Goal: Task Accomplishment & Management: Use online tool/utility

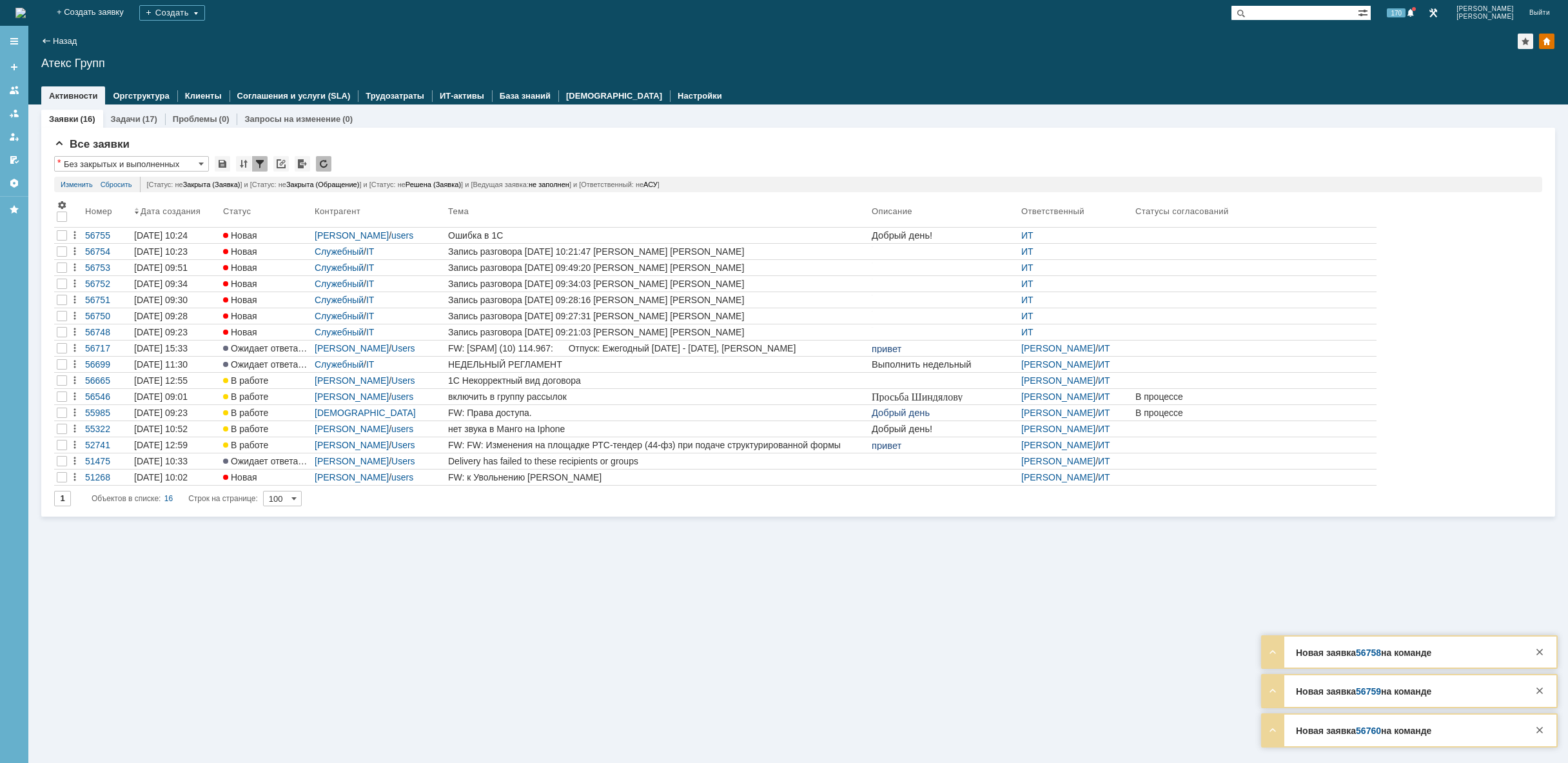
click at [26, 14] on img at bounding box center [21, 13] width 10 height 10
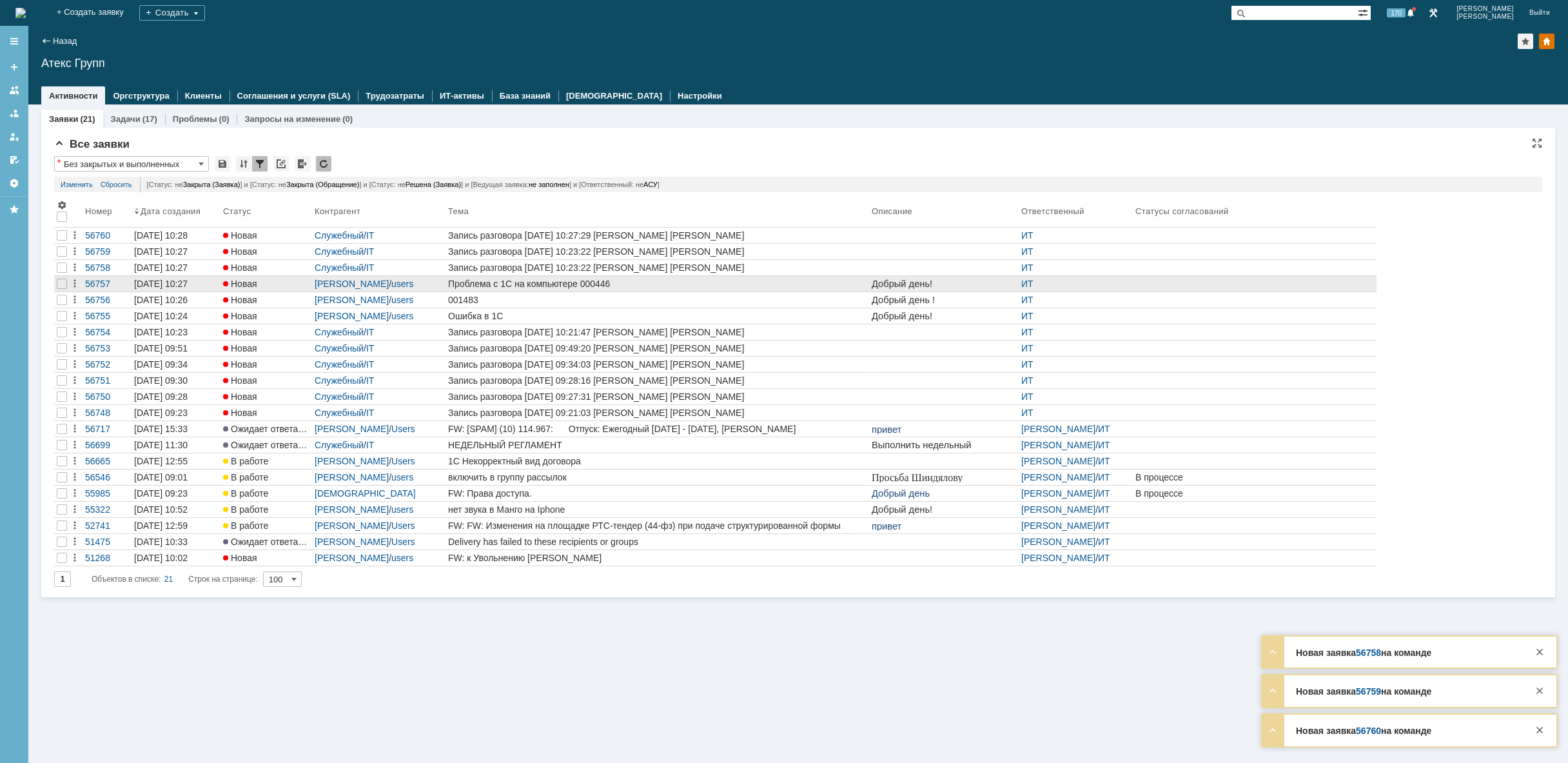
click at [542, 286] on div "Проблема с 1С на компьютере 000446" at bounding box center [658, 284] width 418 height 10
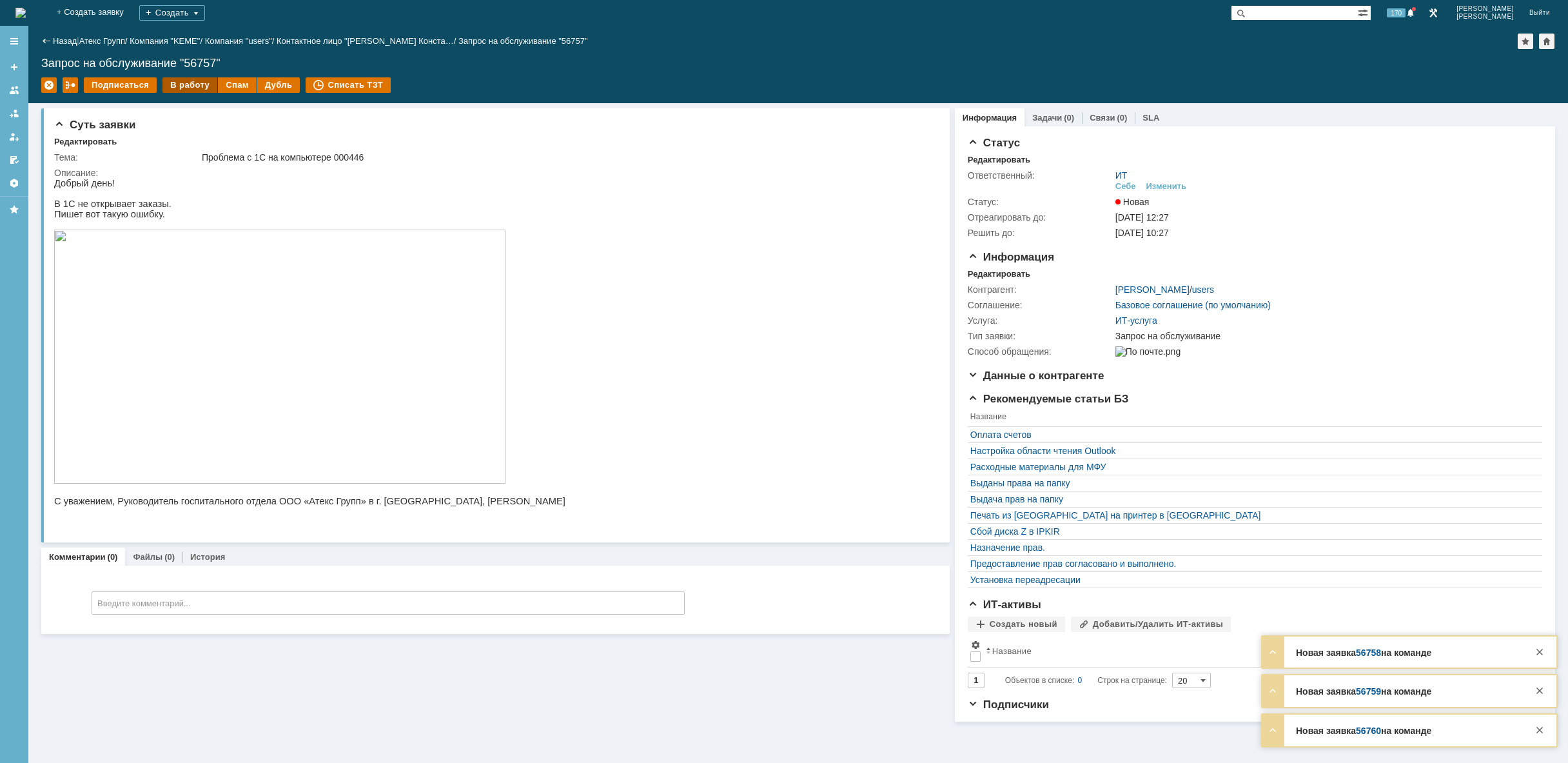
click at [200, 84] on div "В работу" at bounding box center [189, 86] width 55 height 16
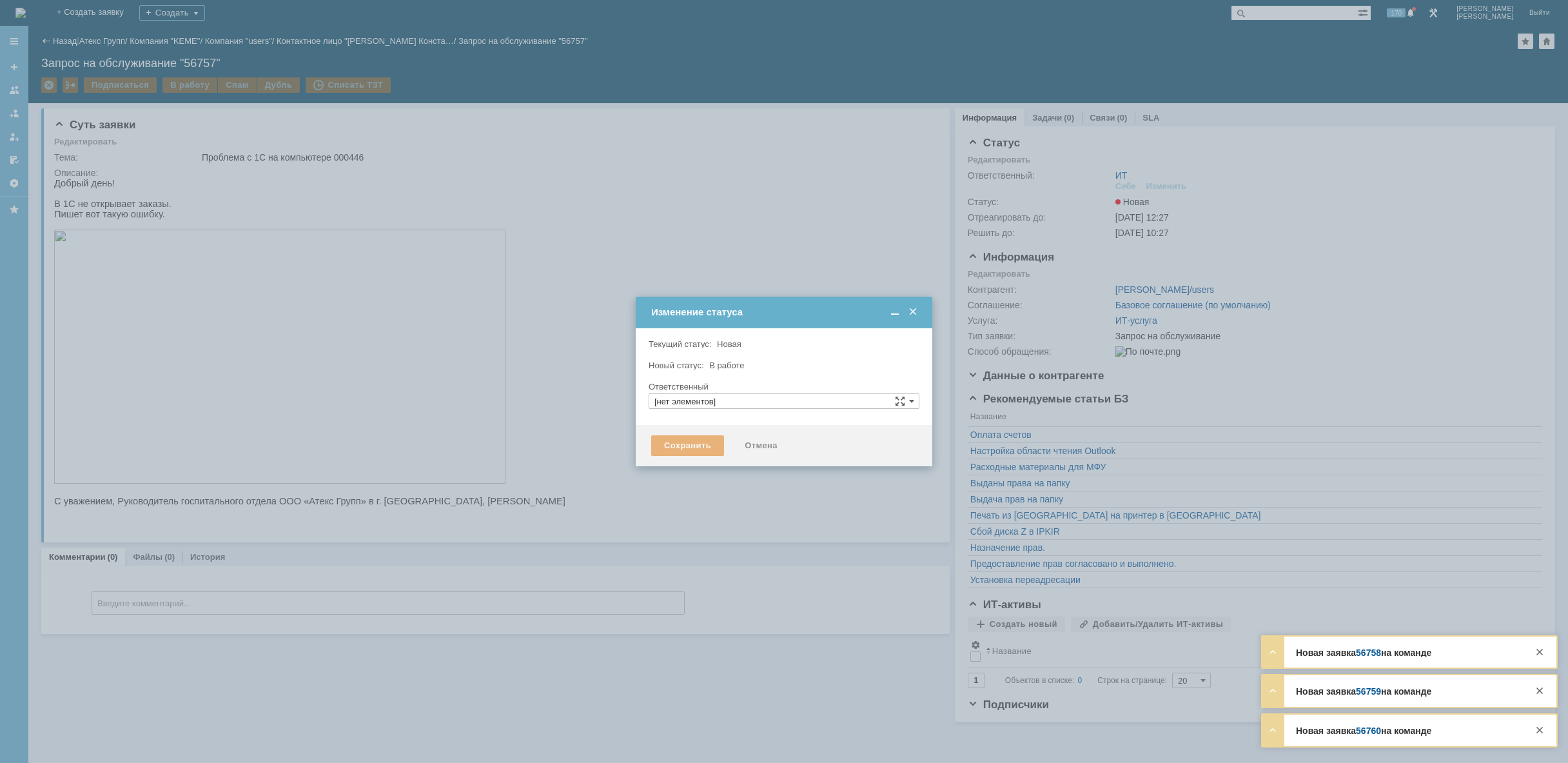
type input "[PERSON_NAME]"
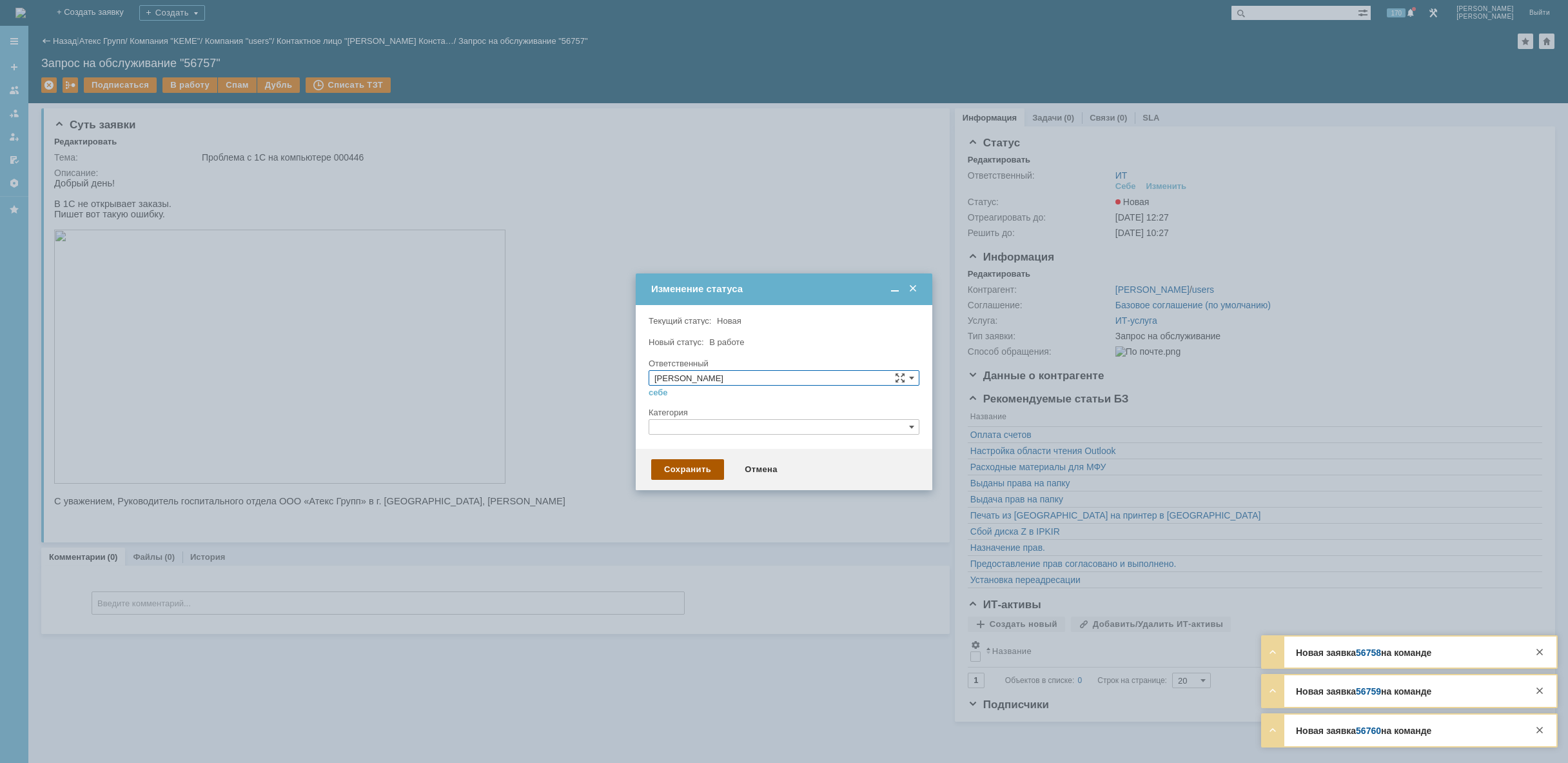
click at [694, 471] on div "Сохранить" at bounding box center [688, 469] width 73 height 21
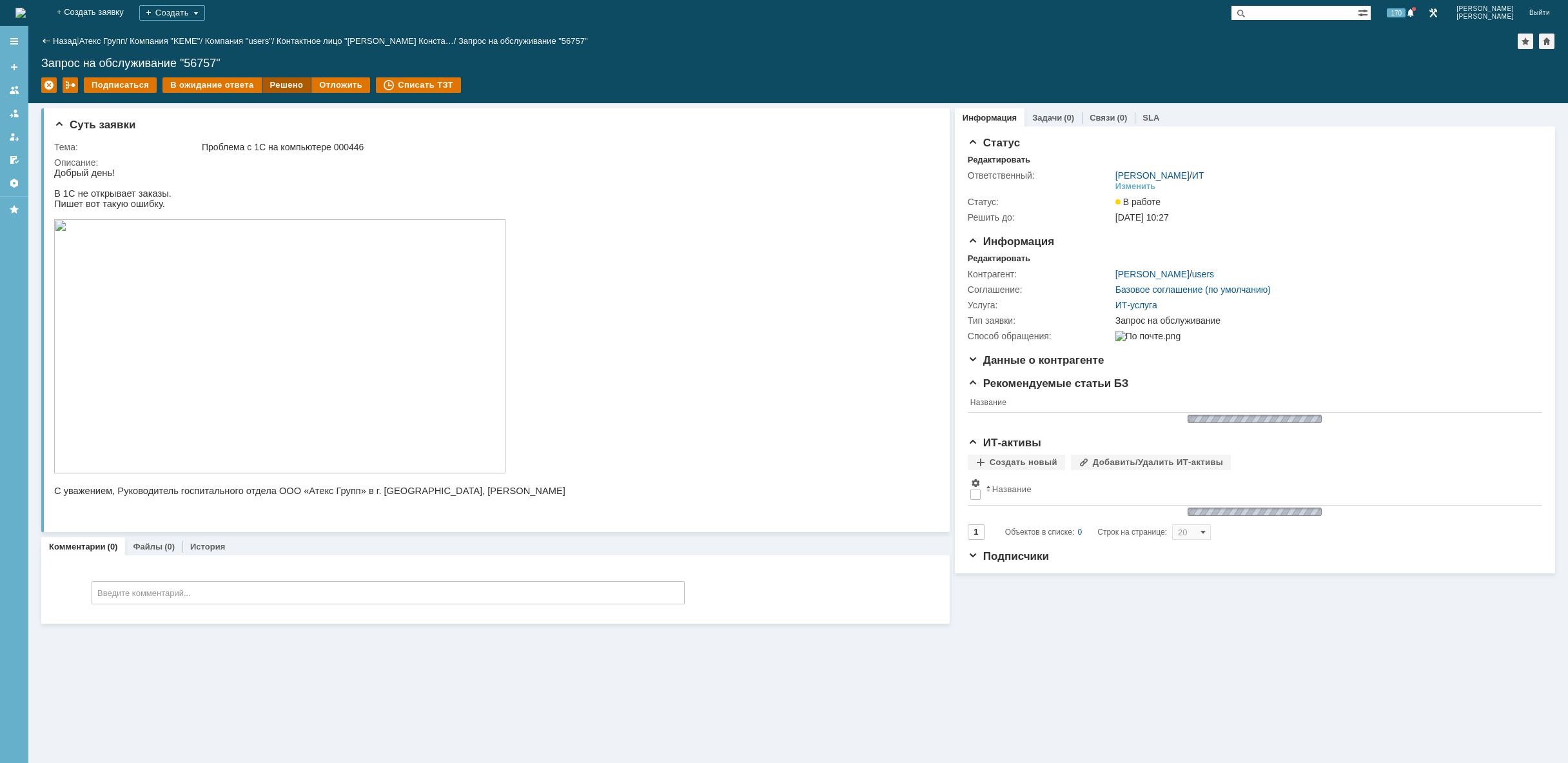
click at [279, 85] on div "Решено" at bounding box center [287, 86] width 49 height 16
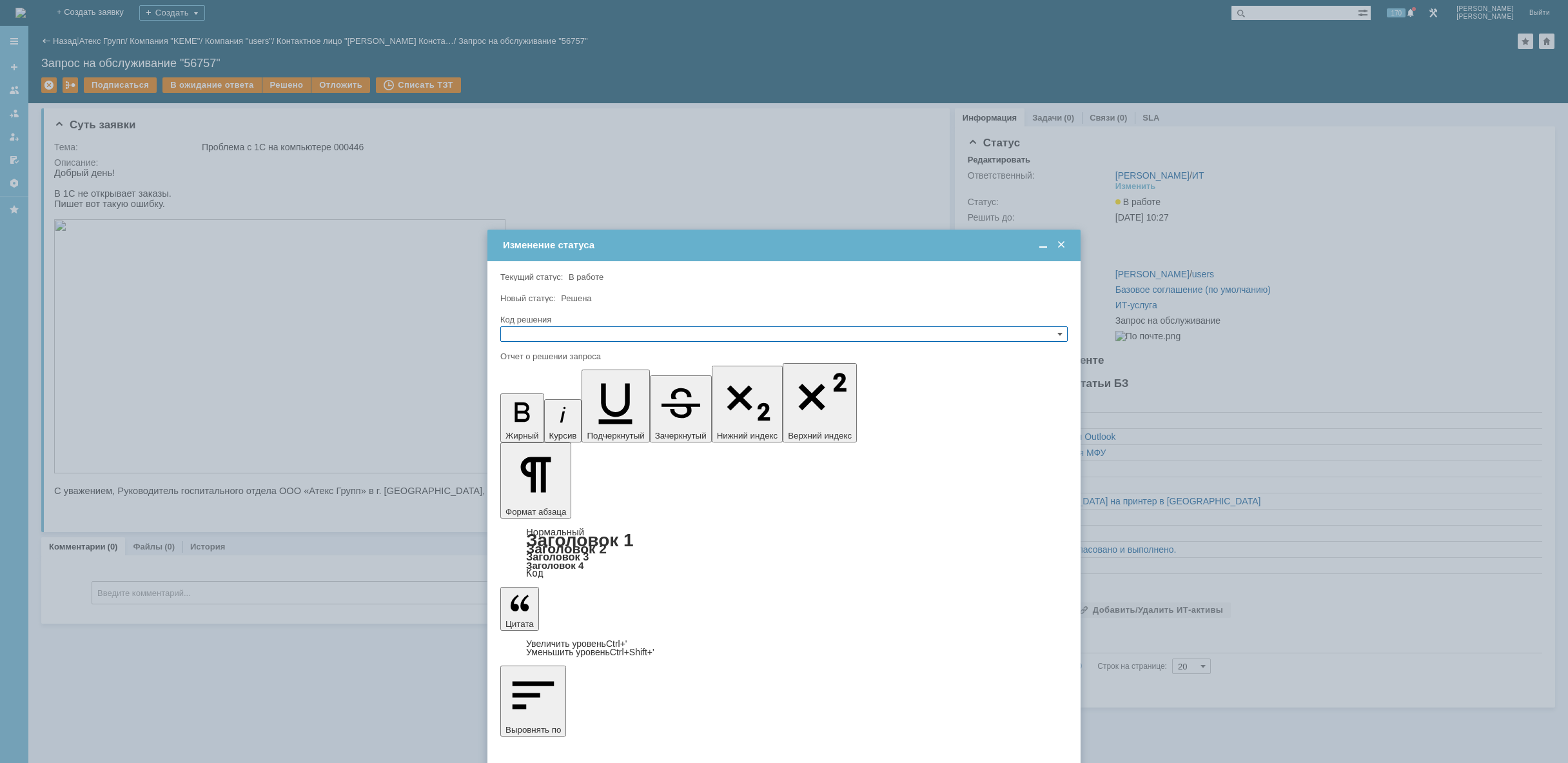
click at [576, 333] on input "text" at bounding box center [784, 334] width 567 height 16
click at [546, 395] on span "Решено" at bounding box center [784, 395] width 555 height 10
type input "Решено"
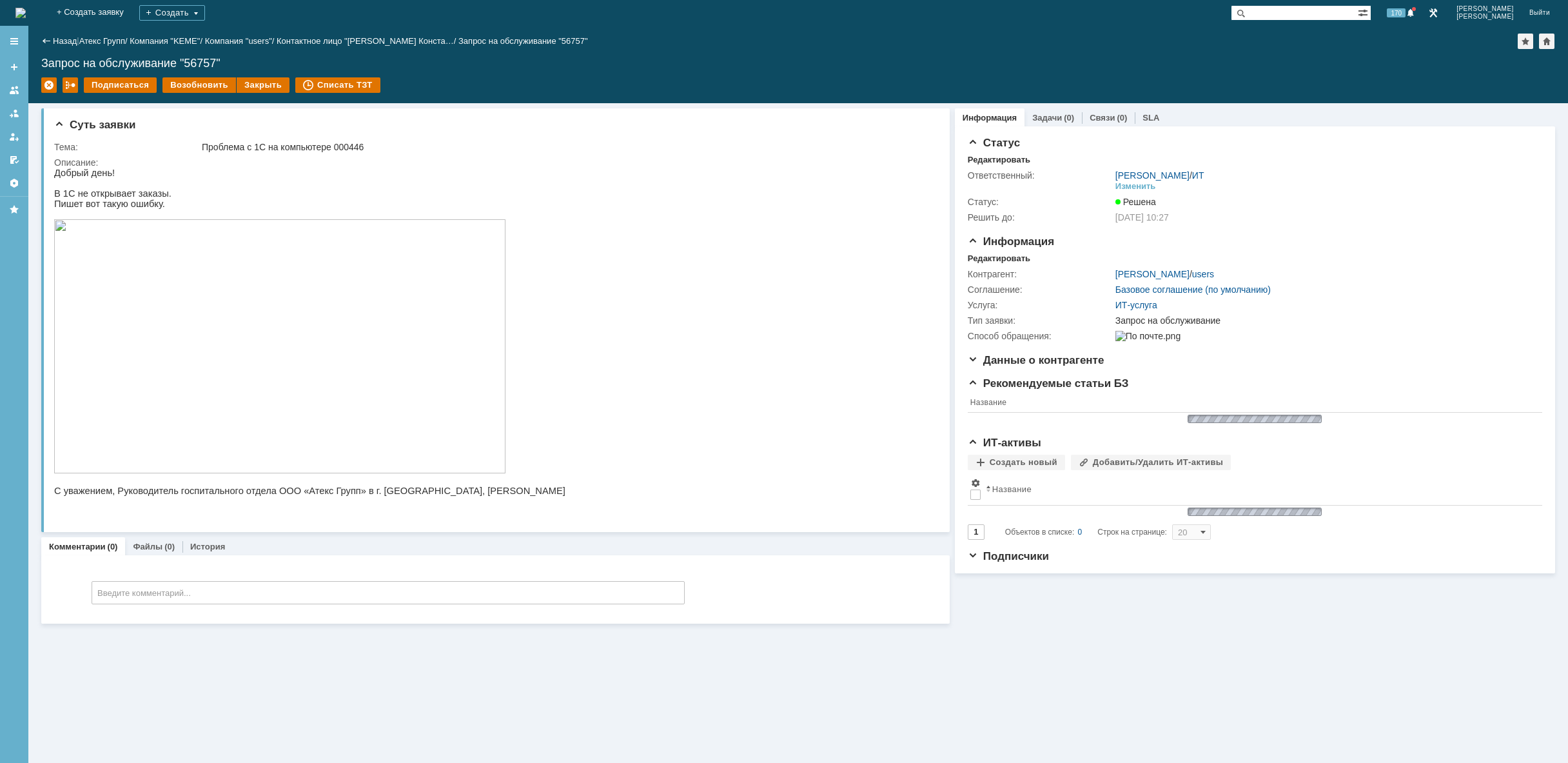
click at [26, 13] on img at bounding box center [21, 13] width 10 height 10
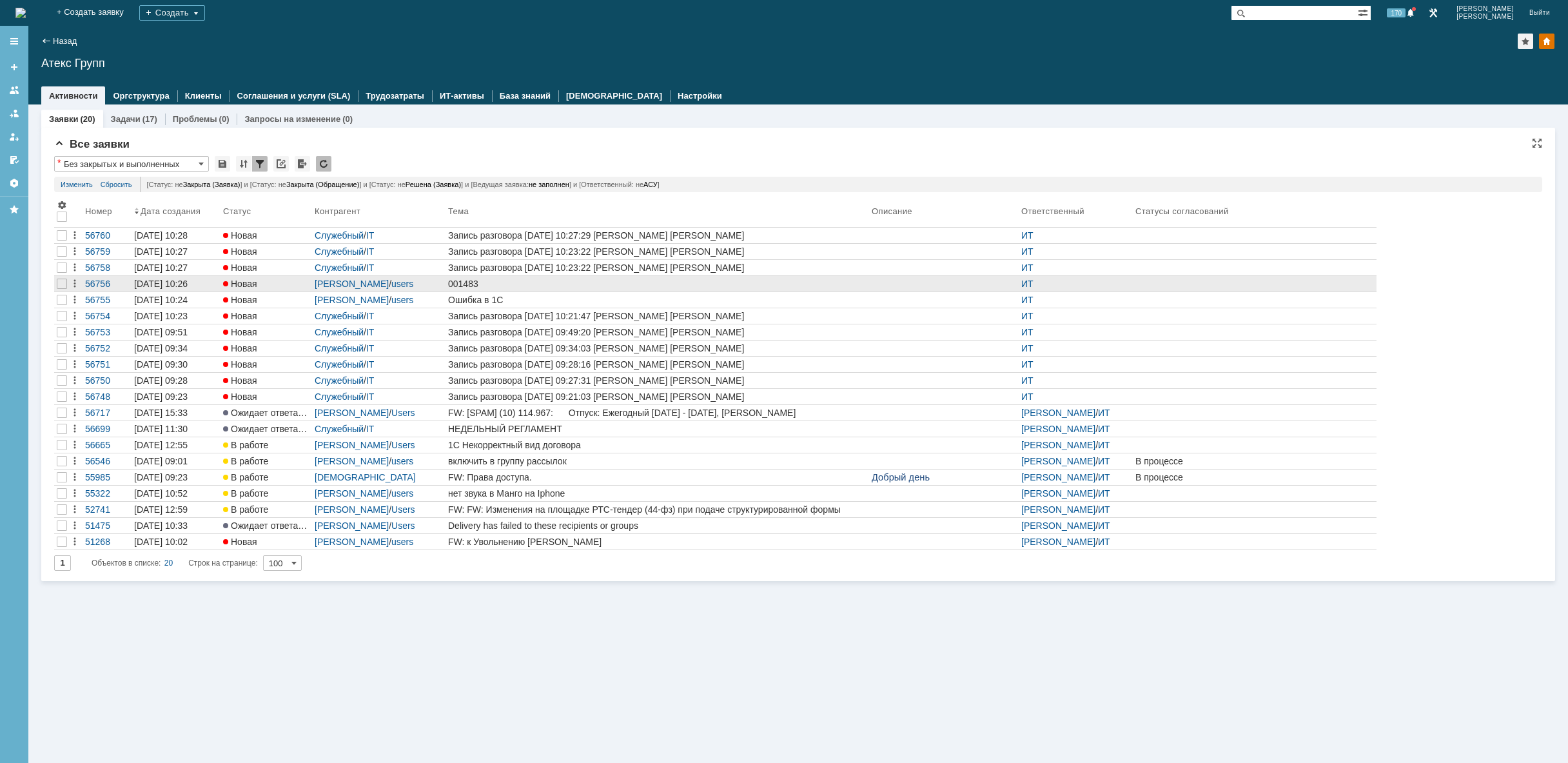
click at [517, 284] on div "001483" at bounding box center [658, 284] width 418 height 10
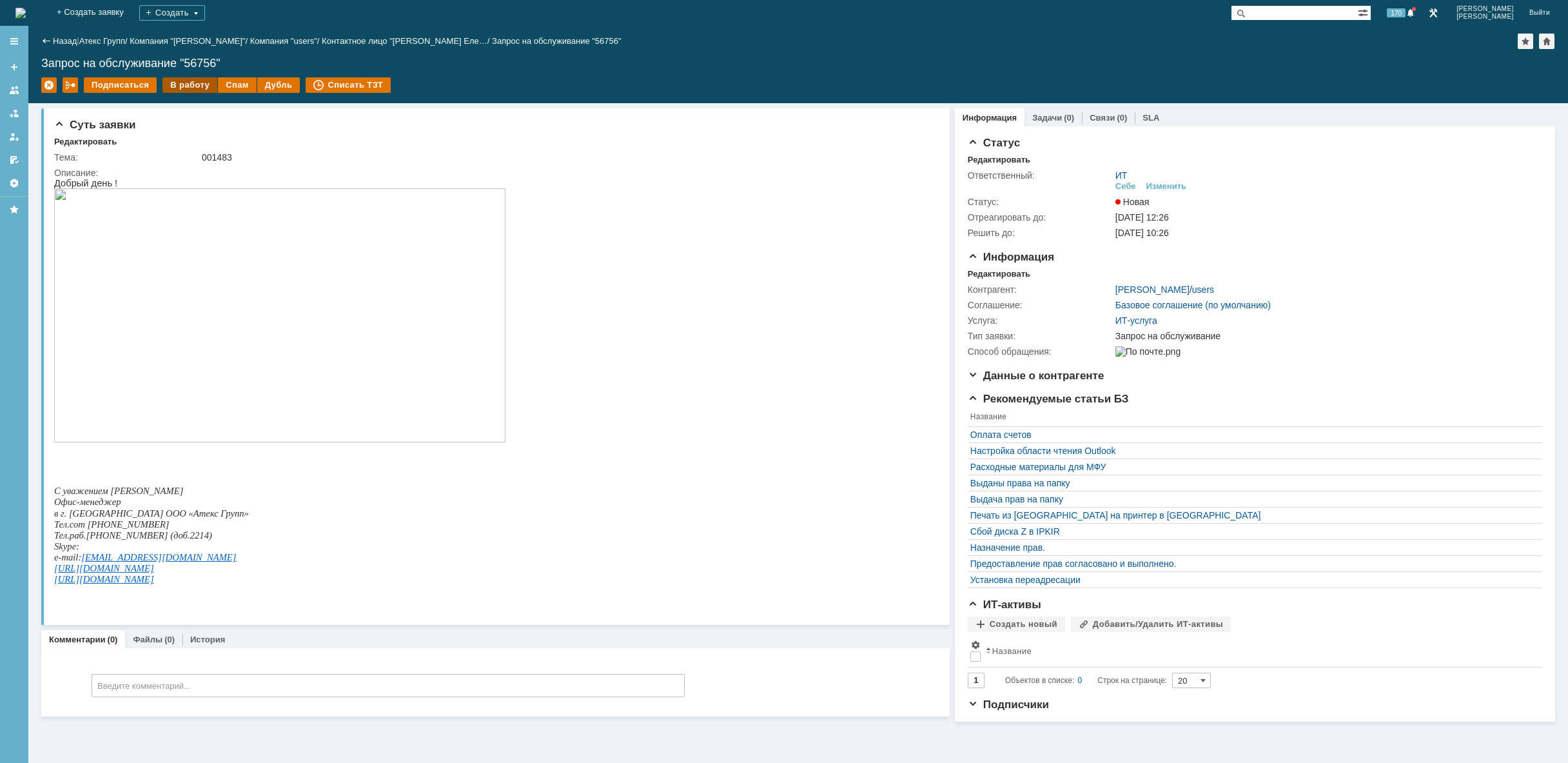
click at [185, 82] on div "В работу" at bounding box center [189, 86] width 55 height 16
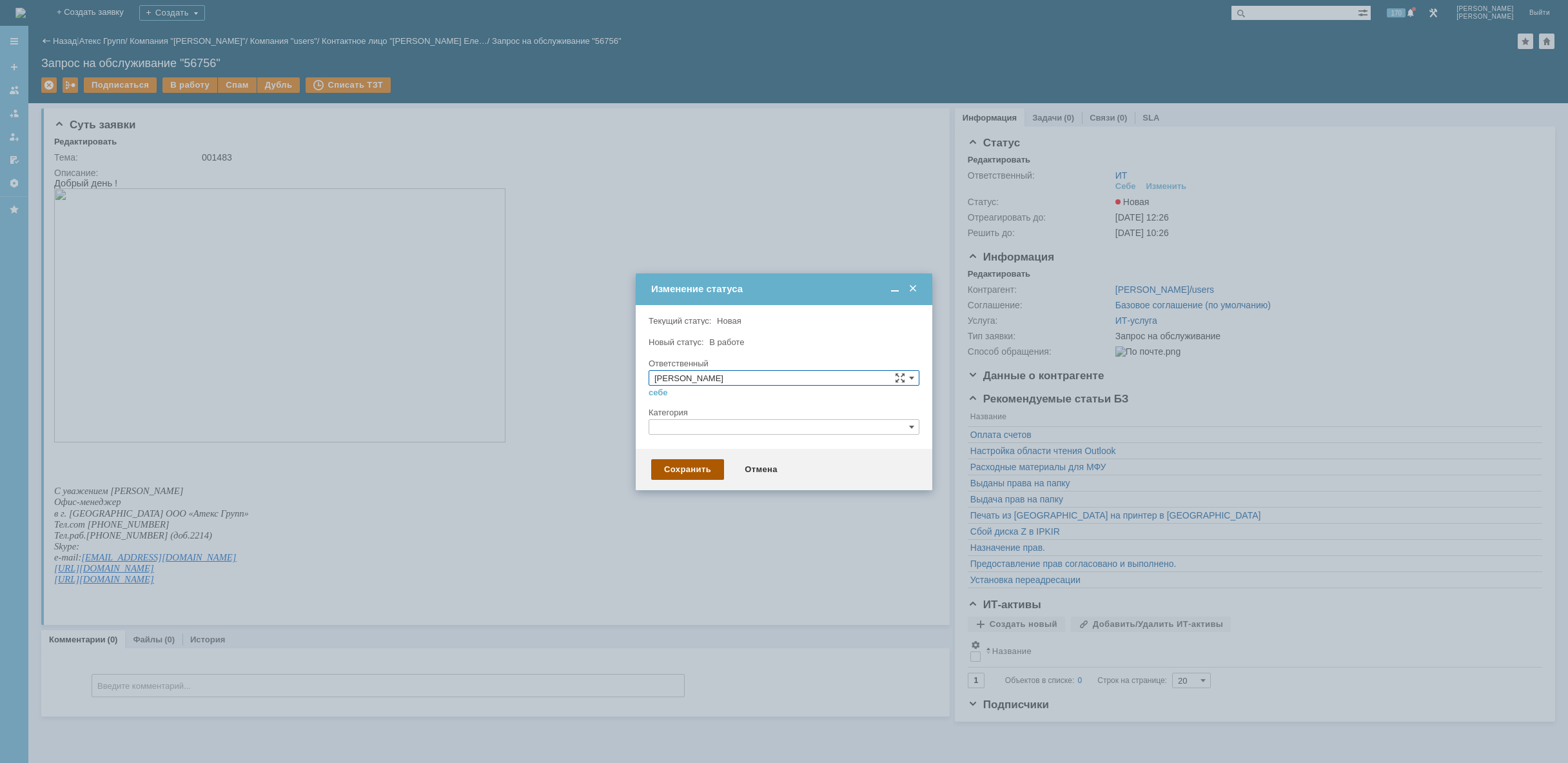
click at [685, 463] on div "Сохранить" at bounding box center [688, 469] width 73 height 21
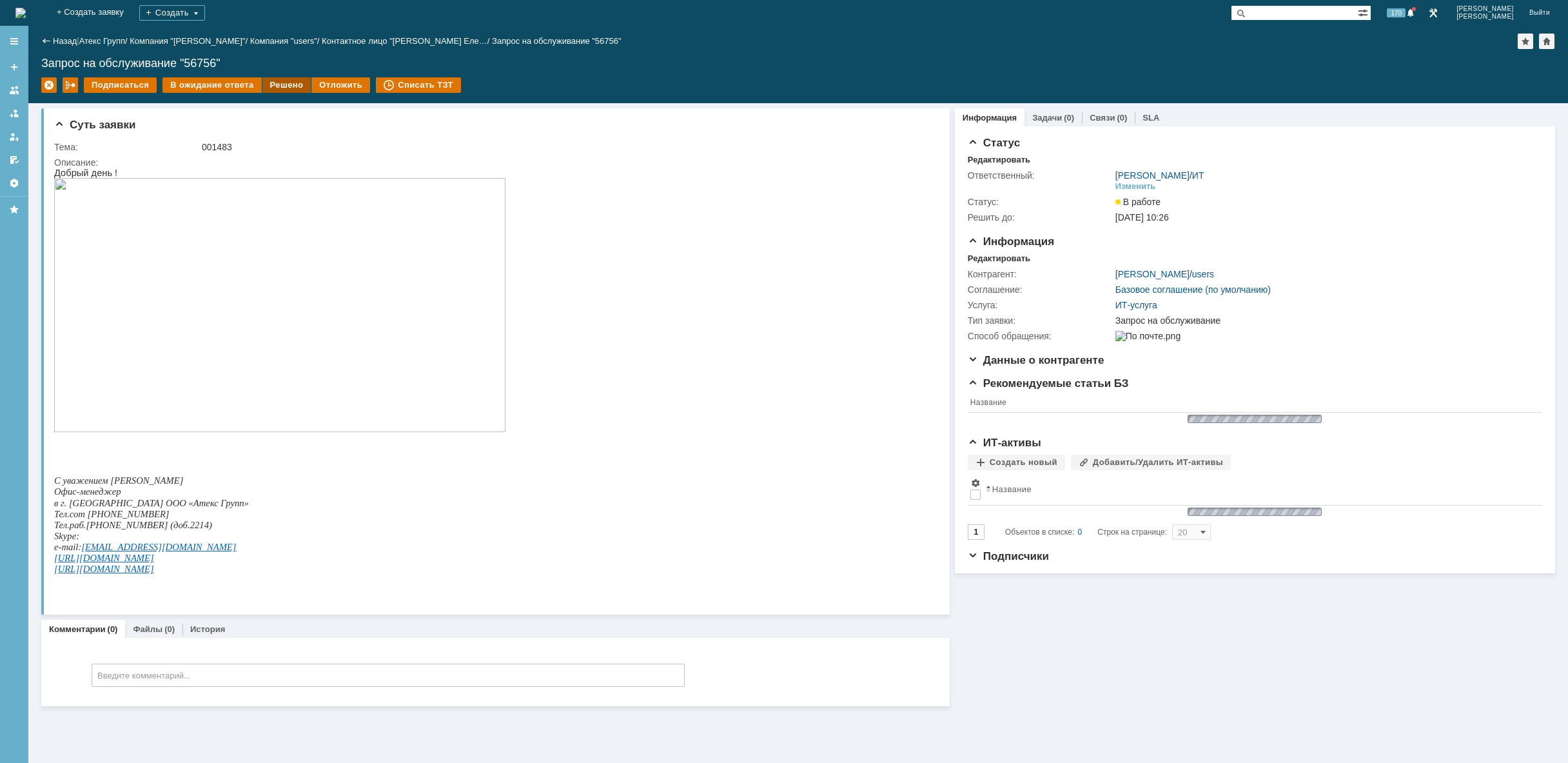
click at [271, 82] on div "Решено" at bounding box center [287, 86] width 49 height 16
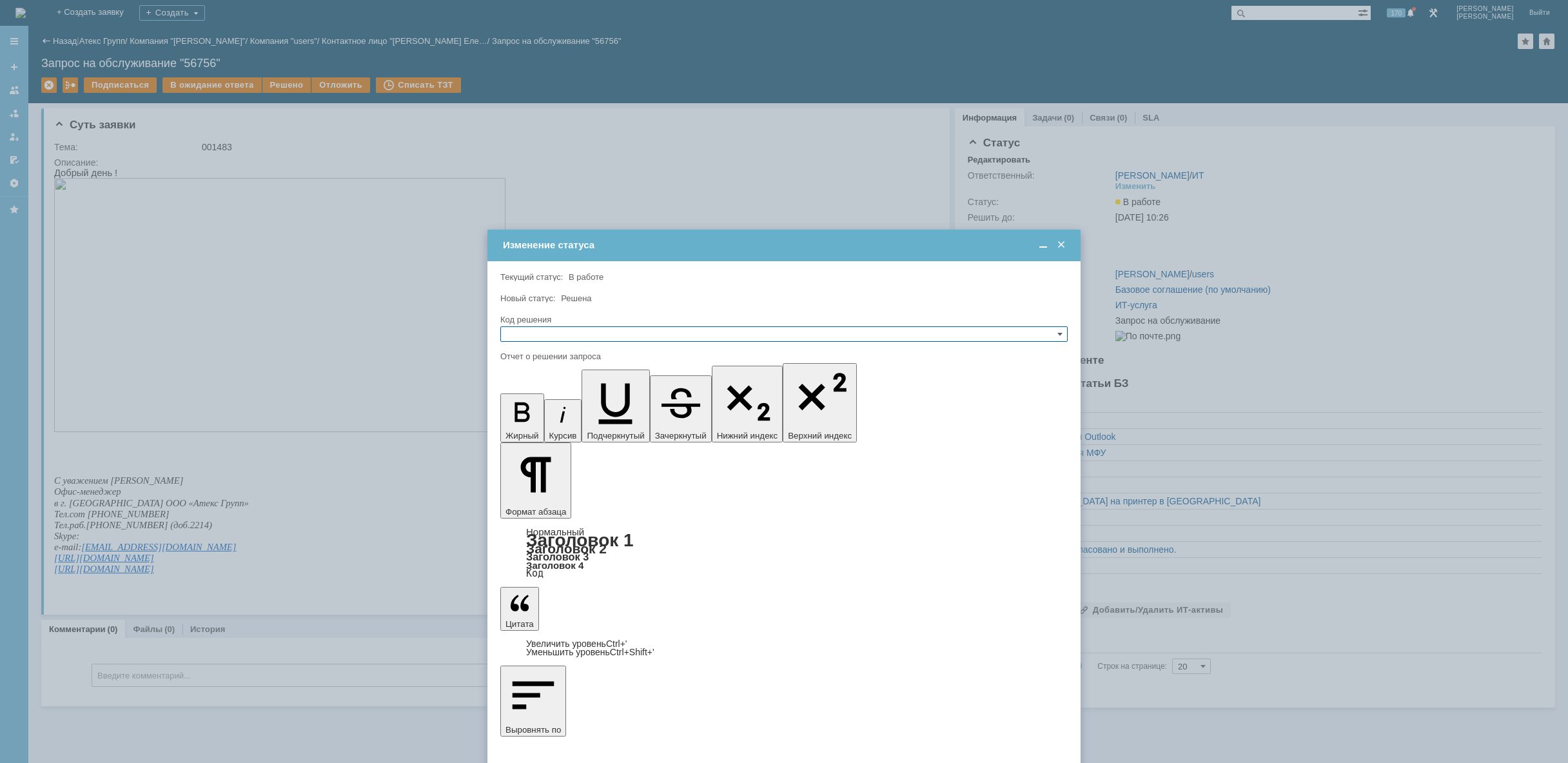
click at [614, 331] on input "text" at bounding box center [784, 334] width 567 height 16
click at [595, 396] on span "Решено" at bounding box center [784, 395] width 555 height 10
type input "Решено"
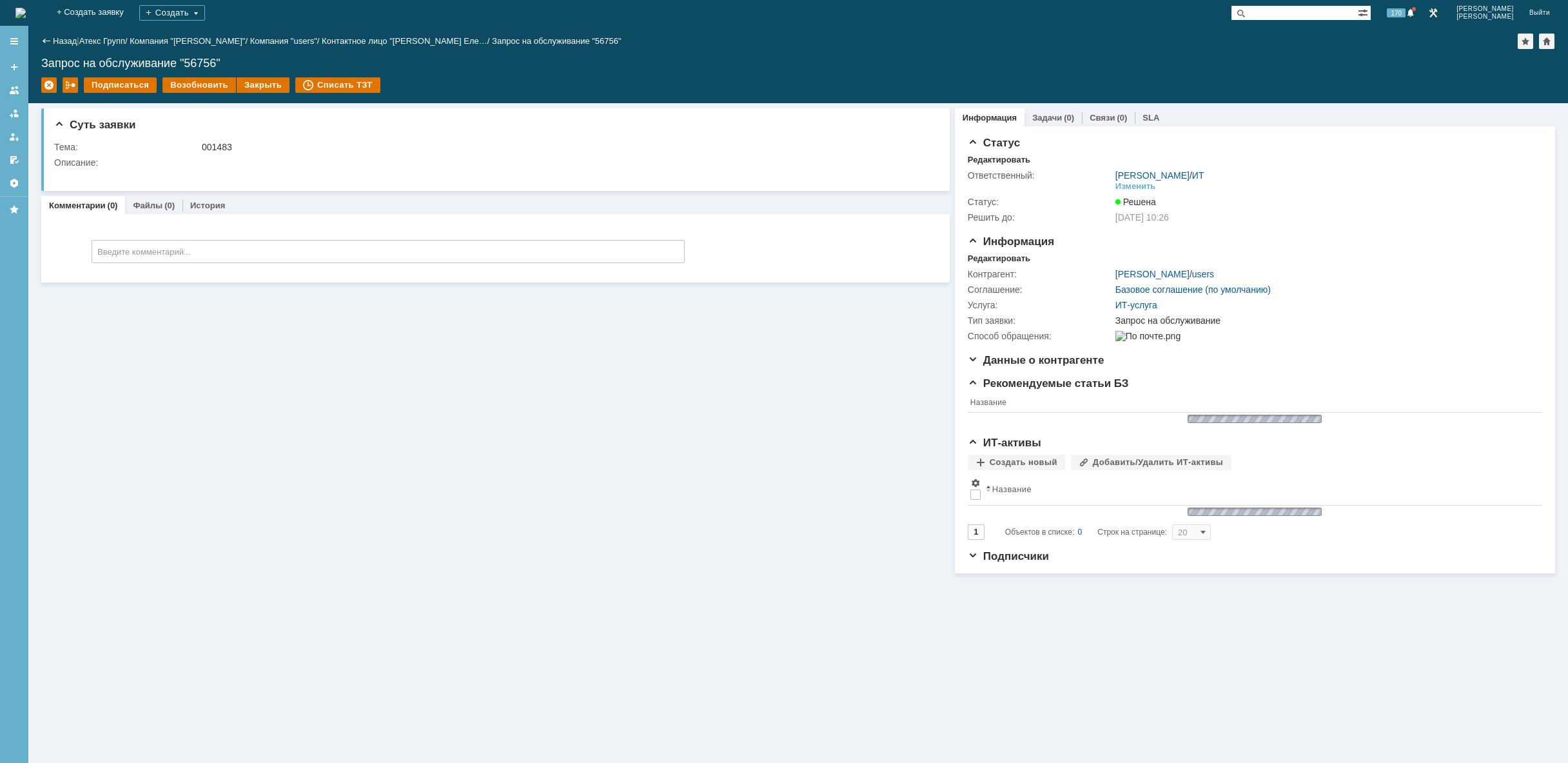
click at [26, 12] on img at bounding box center [21, 13] width 10 height 10
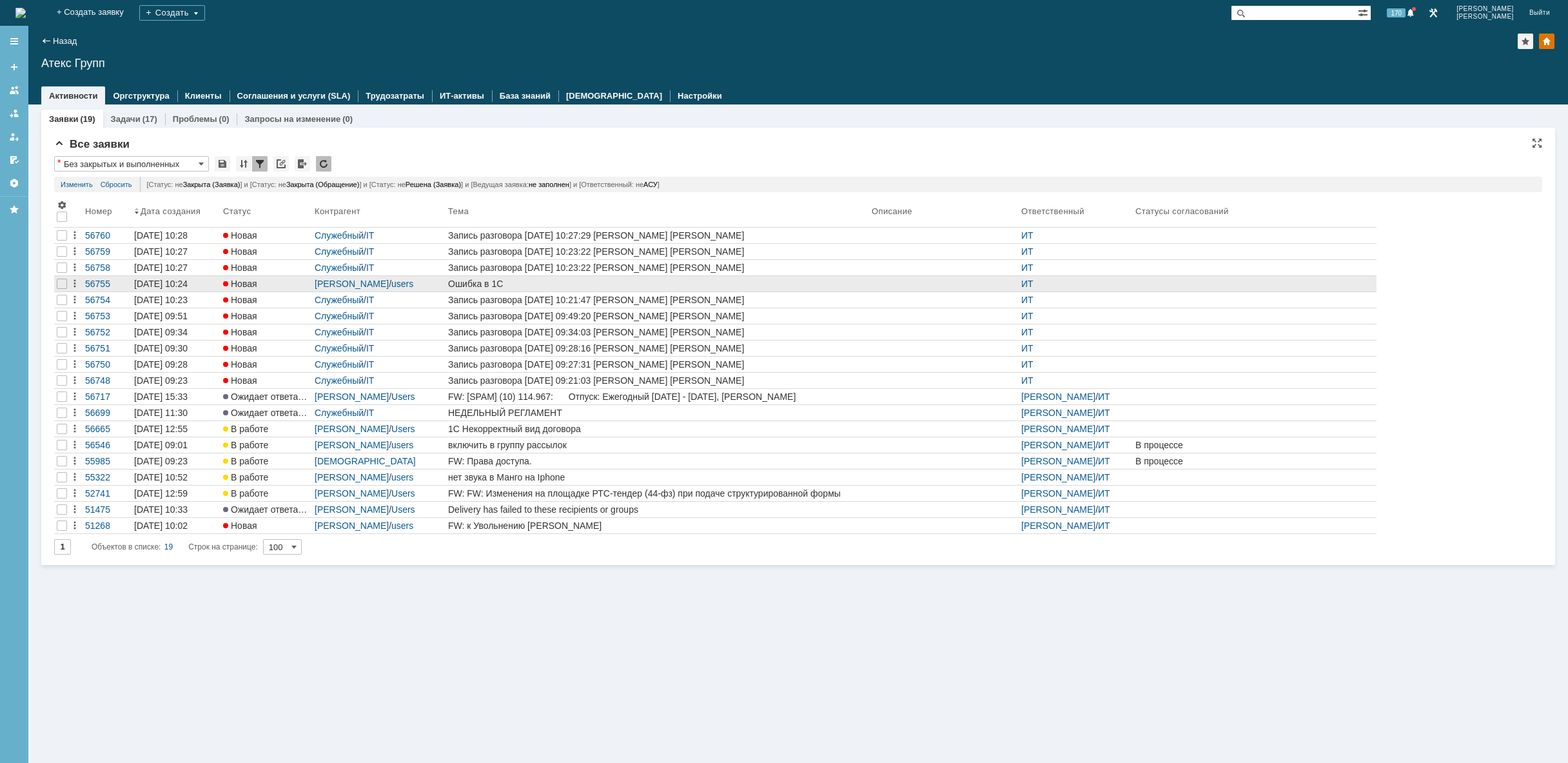
click at [517, 279] on div "Ошибка в 1С" at bounding box center [658, 284] width 418 height 10
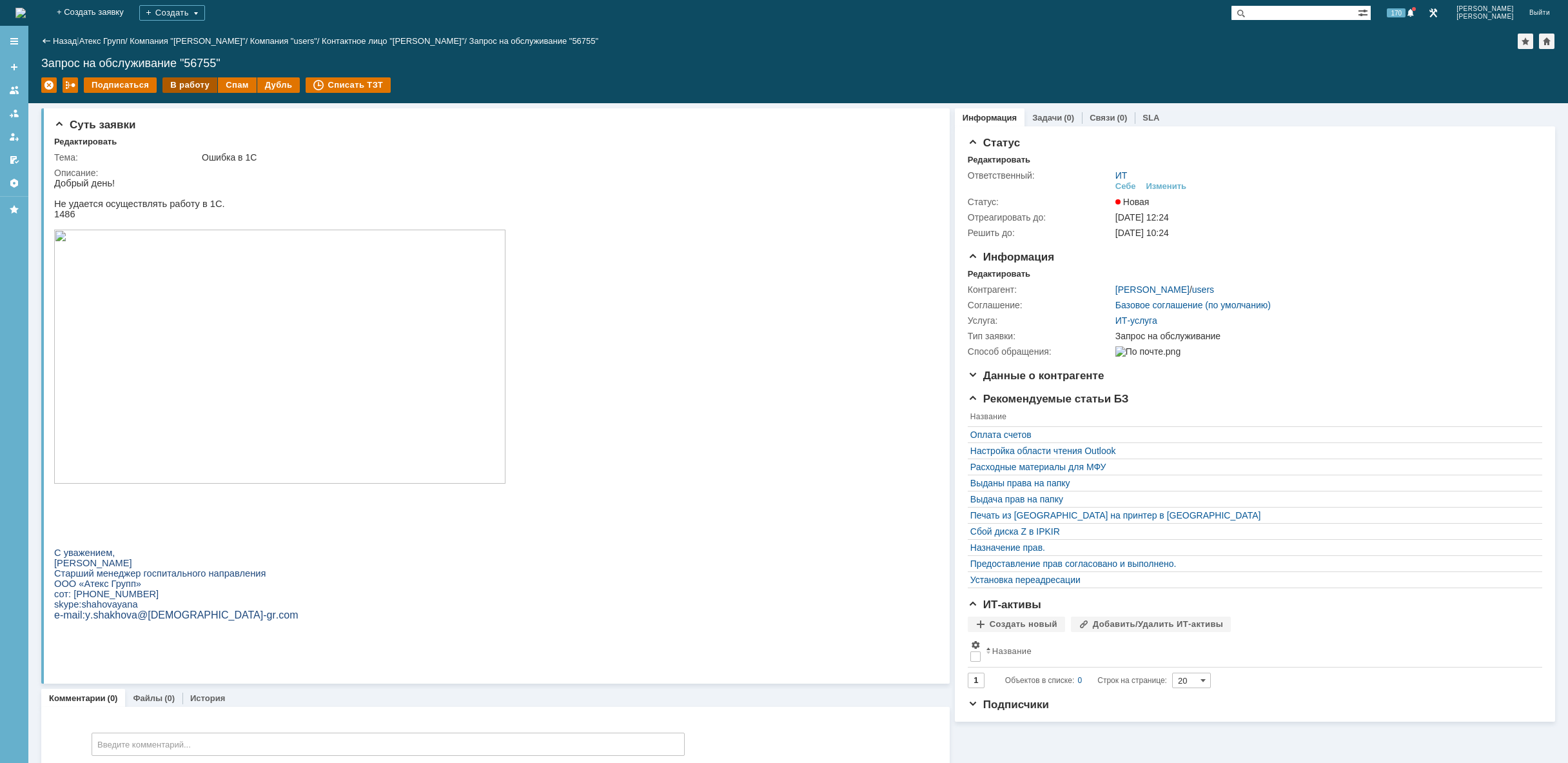
click at [186, 85] on div "В работу" at bounding box center [189, 86] width 55 height 16
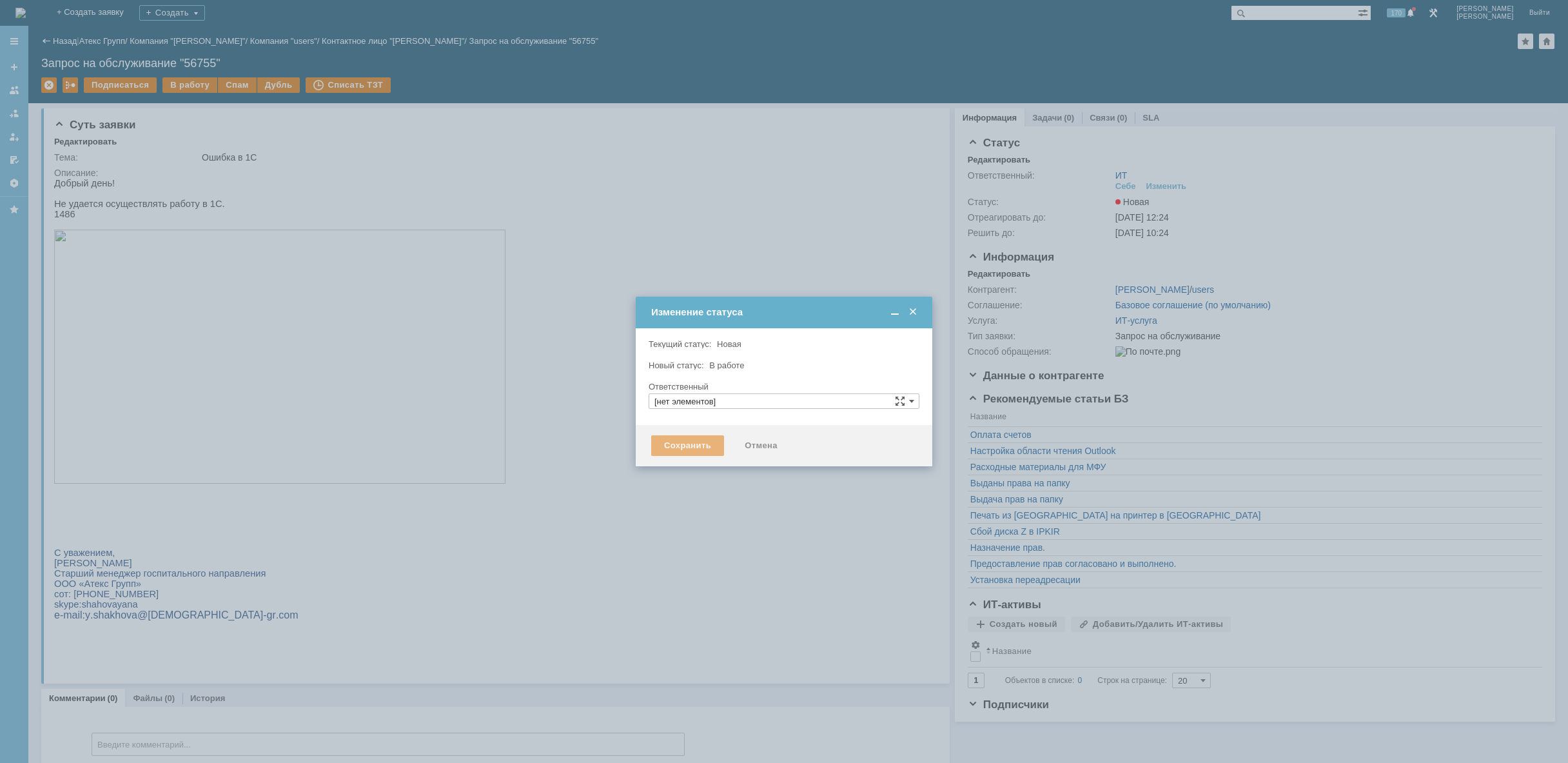
type input "[PERSON_NAME]"
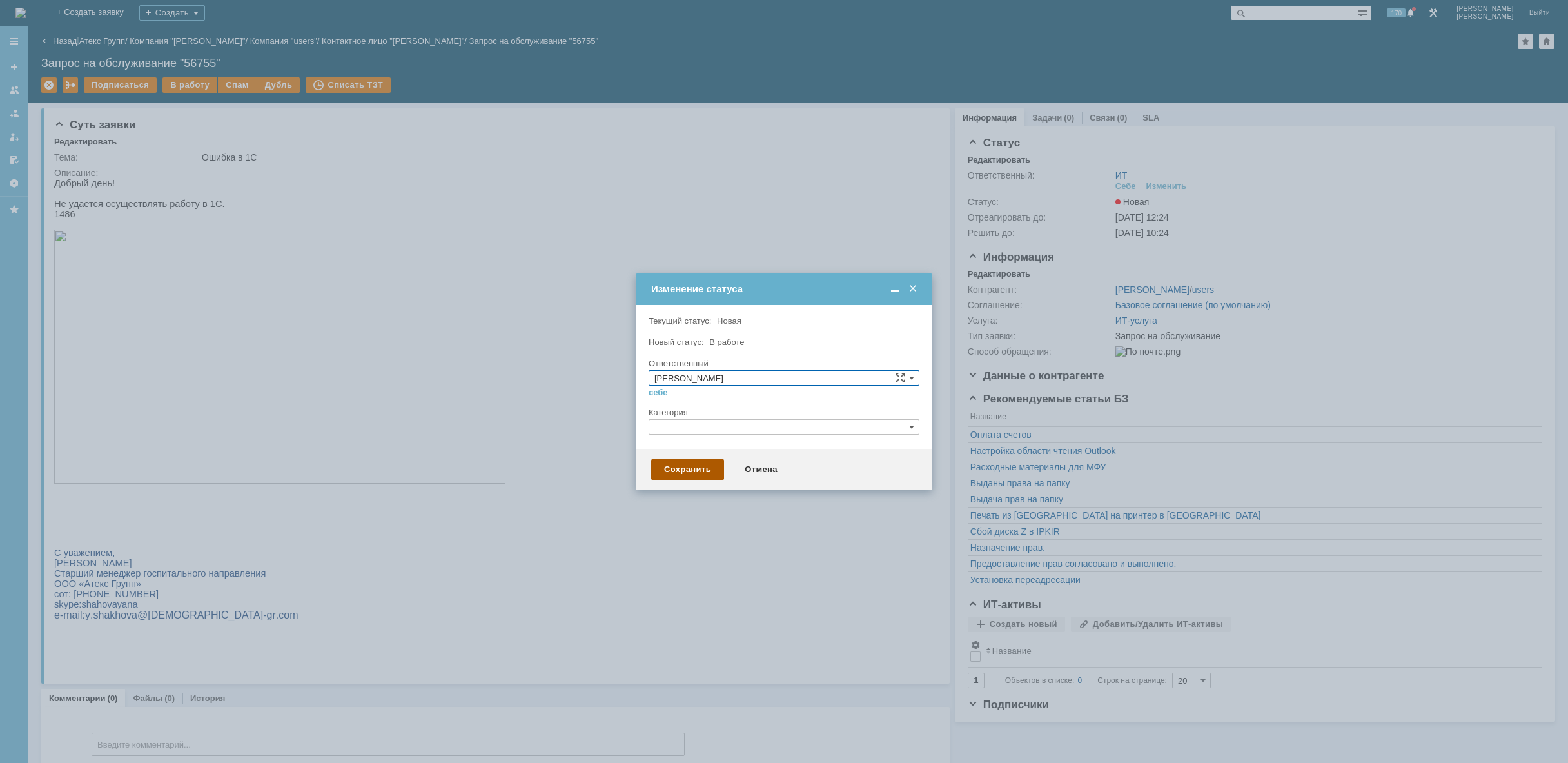
click at [691, 465] on div "Сохранить" at bounding box center [688, 469] width 73 height 21
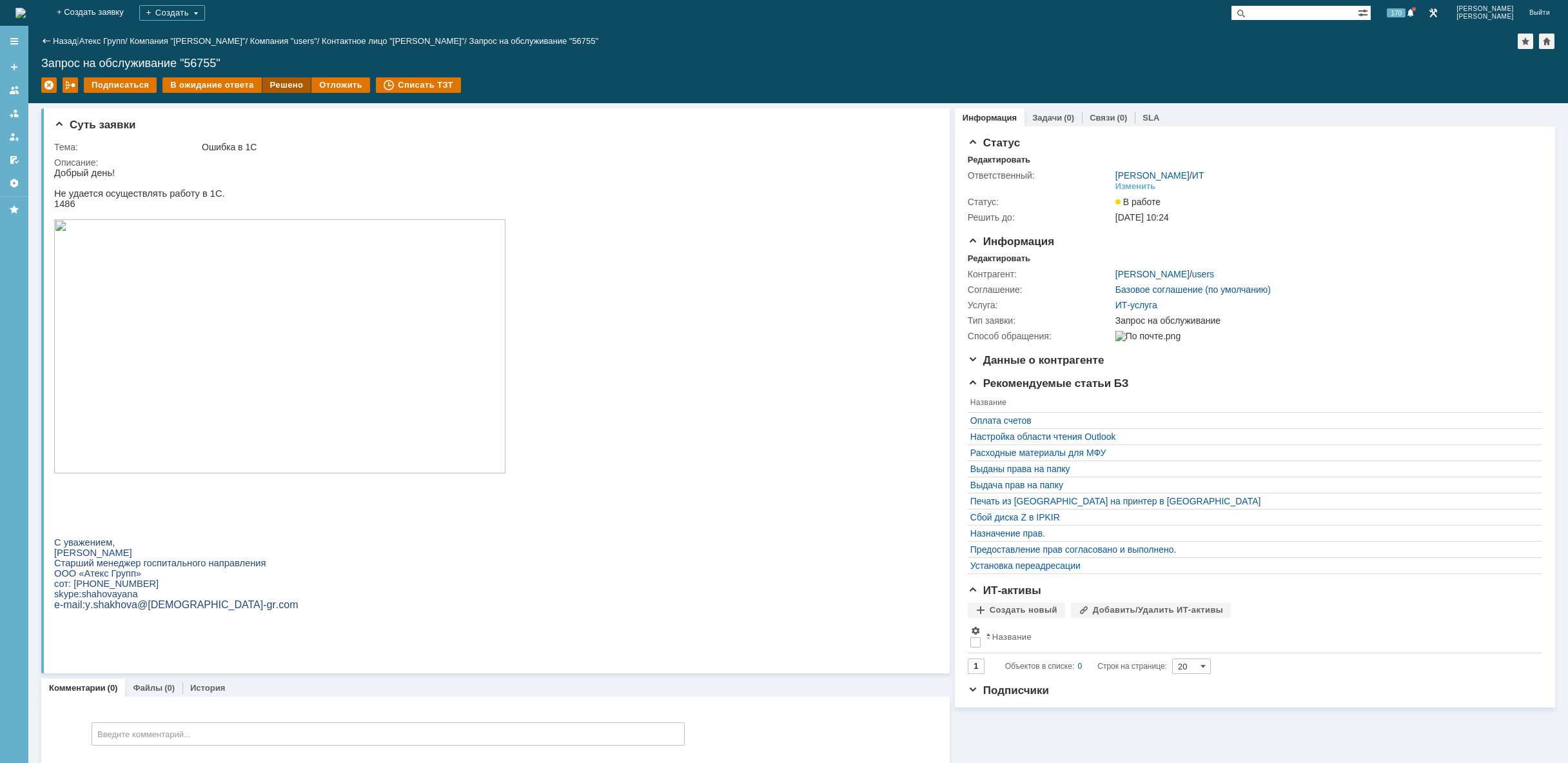
click at [273, 88] on div "Решено" at bounding box center [287, 86] width 49 height 16
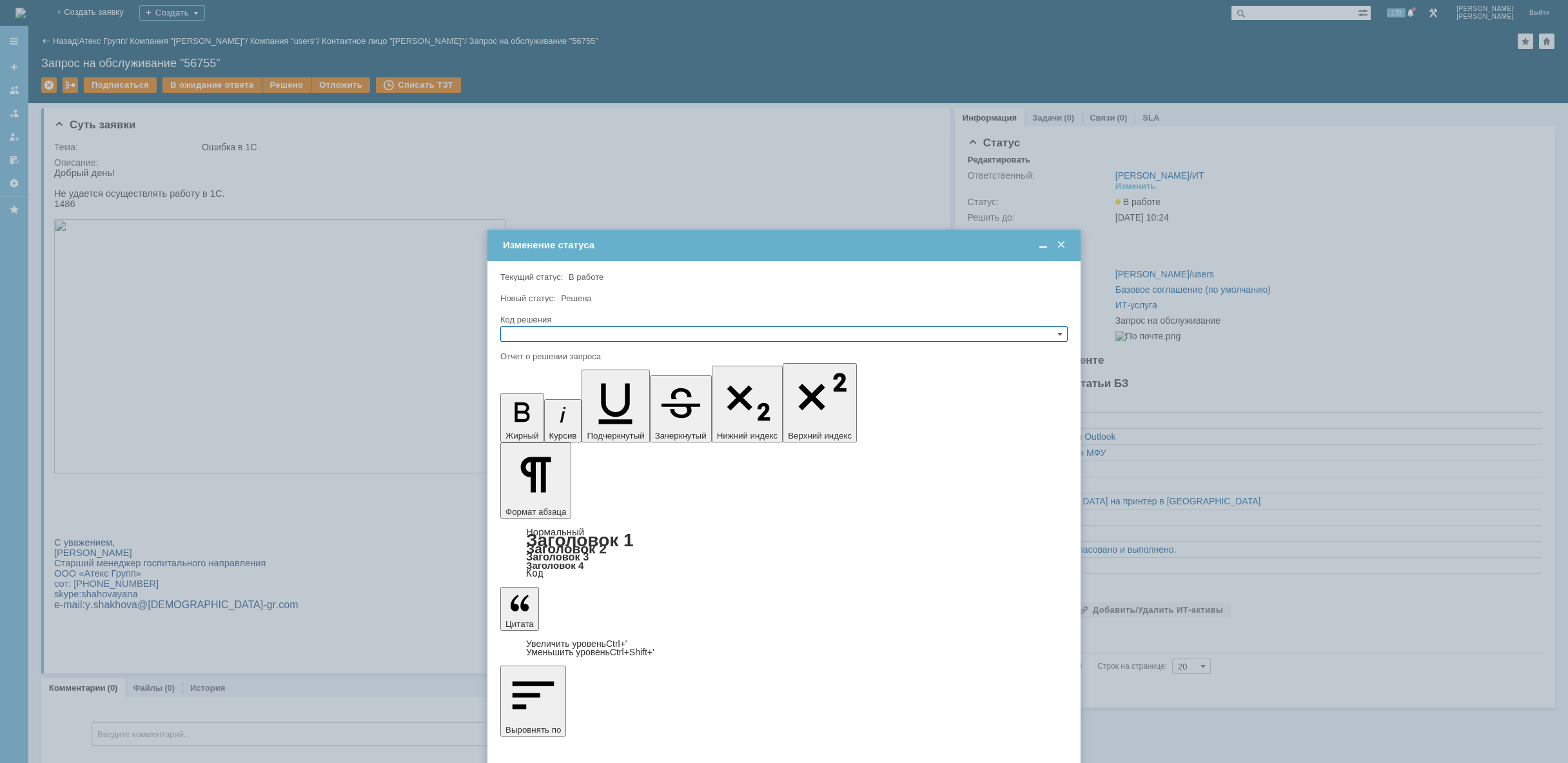
click at [559, 338] on input "text" at bounding box center [784, 334] width 567 height 16
click at [559, 400] on span "Решено" at bounding box center [784, 395] width 555 height 10
type input "Решено"
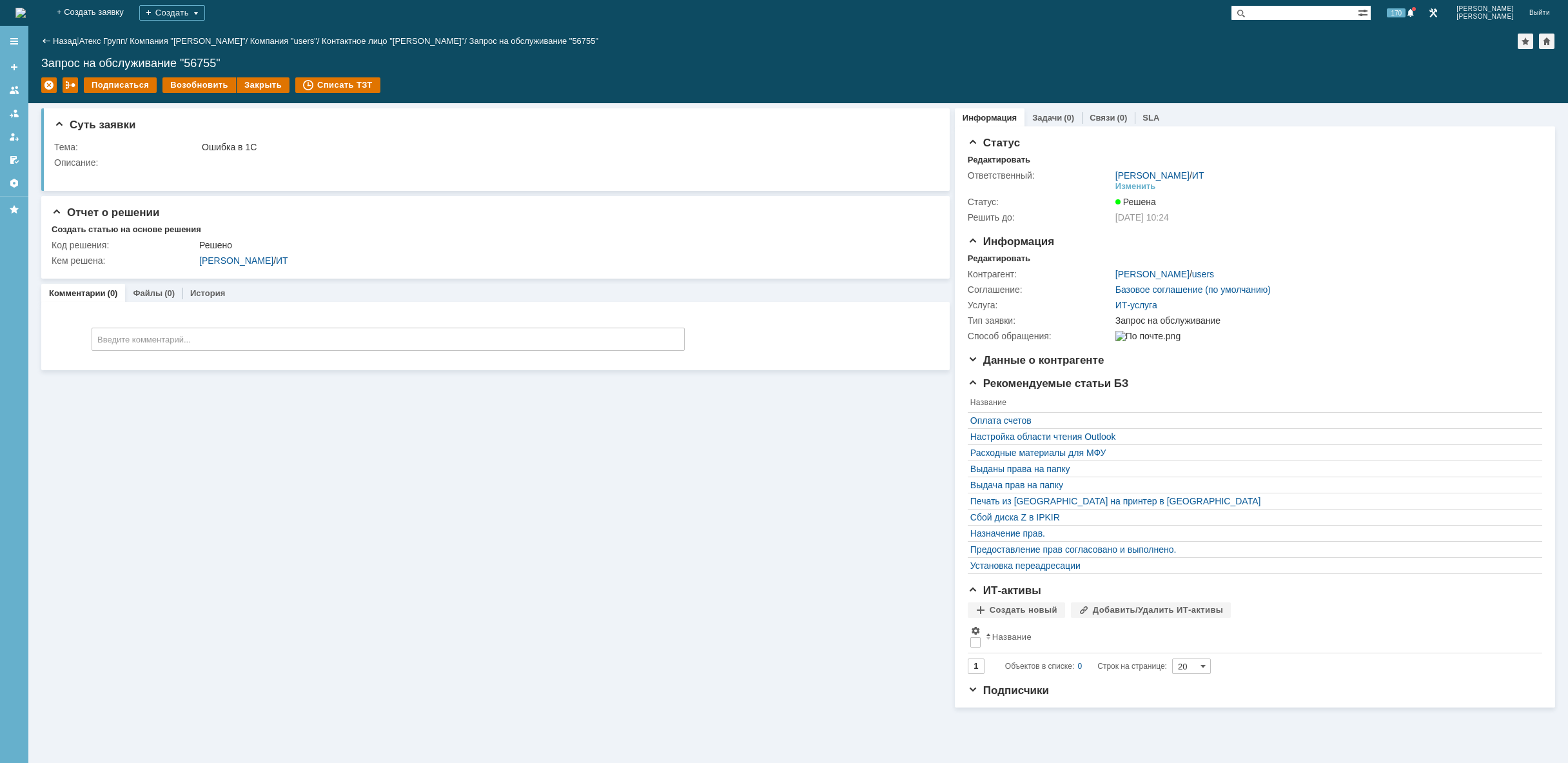
click at [26, 8] on img at bounding box center [21, 13] width 10 height 10
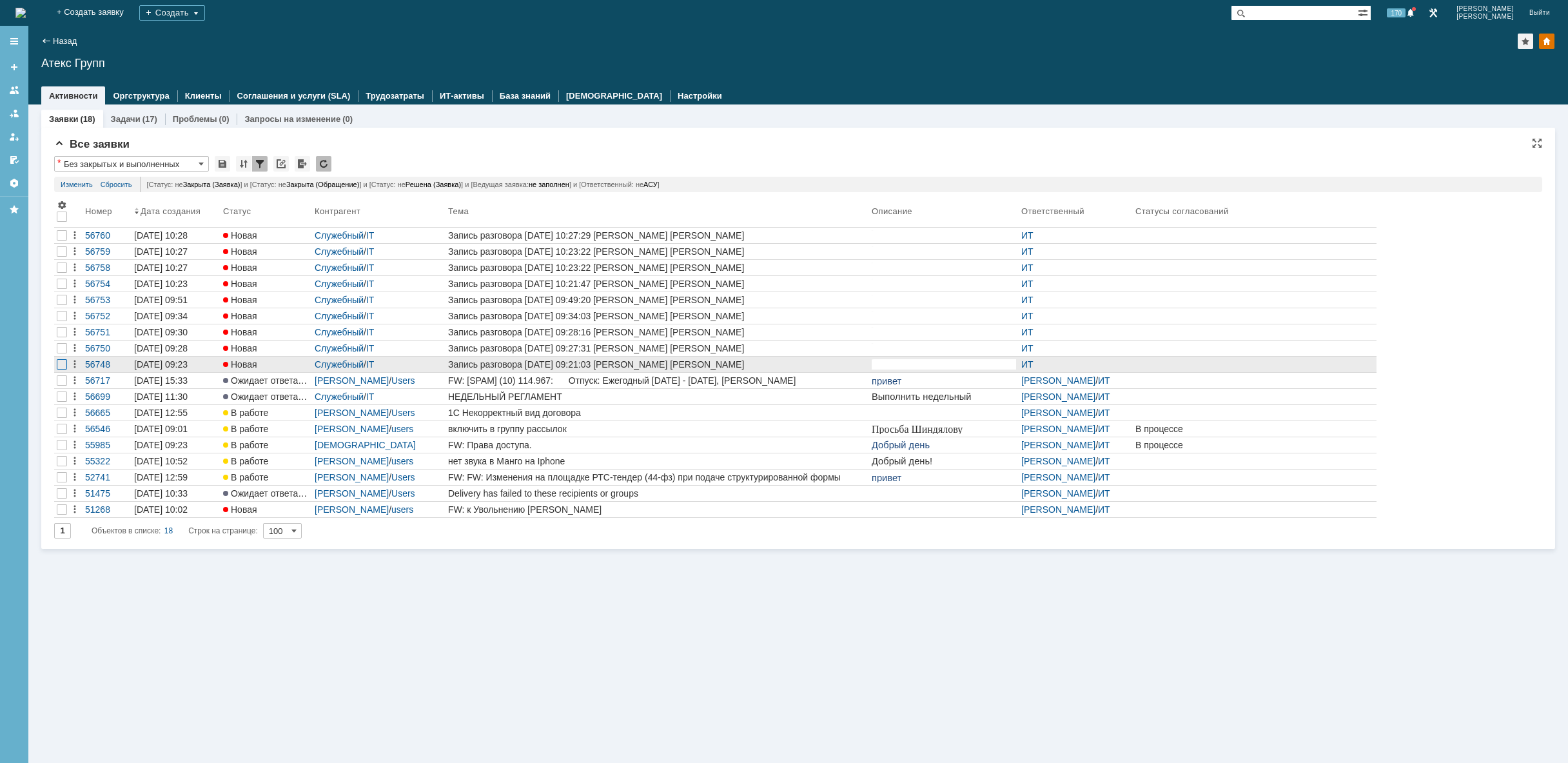
click at [62, 241] on div at bounding box center [62, 235] width 10 height 10
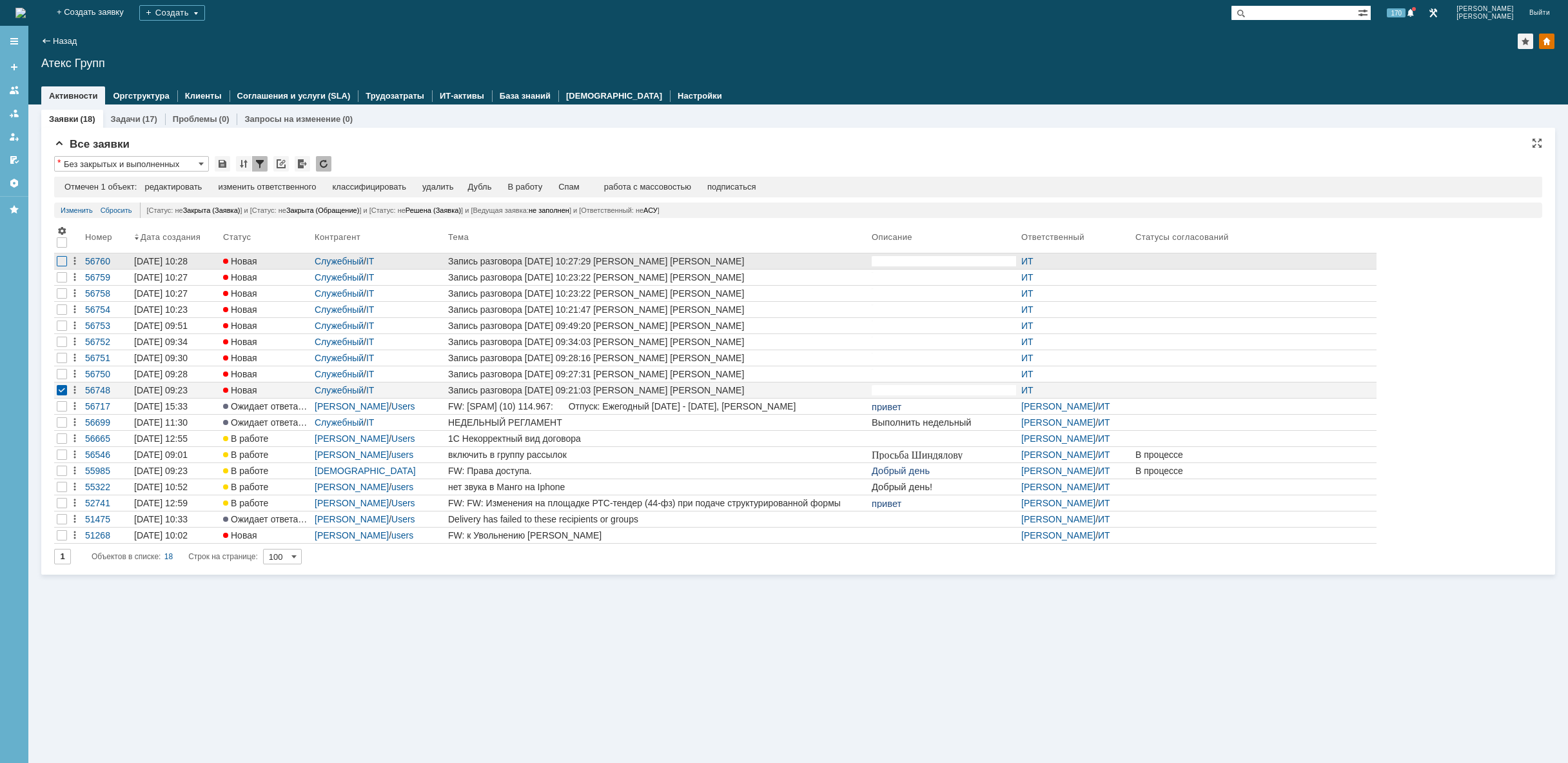
click at [59, 258] on div at bounding box center [62, 261] width 10 height 10
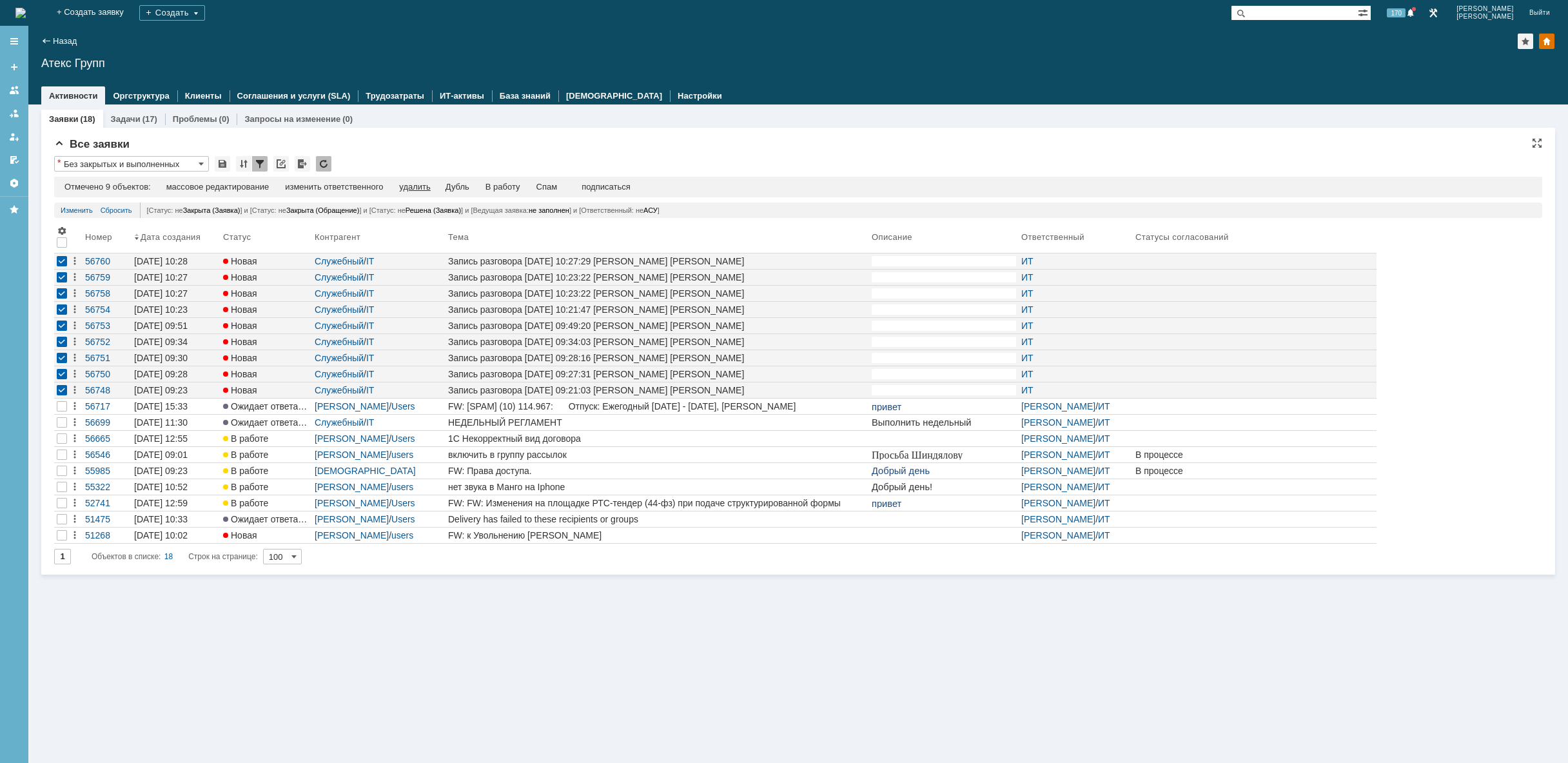
click at [417, 187] on div "удалить" at bounding box center [414, 186] width 31 height 10
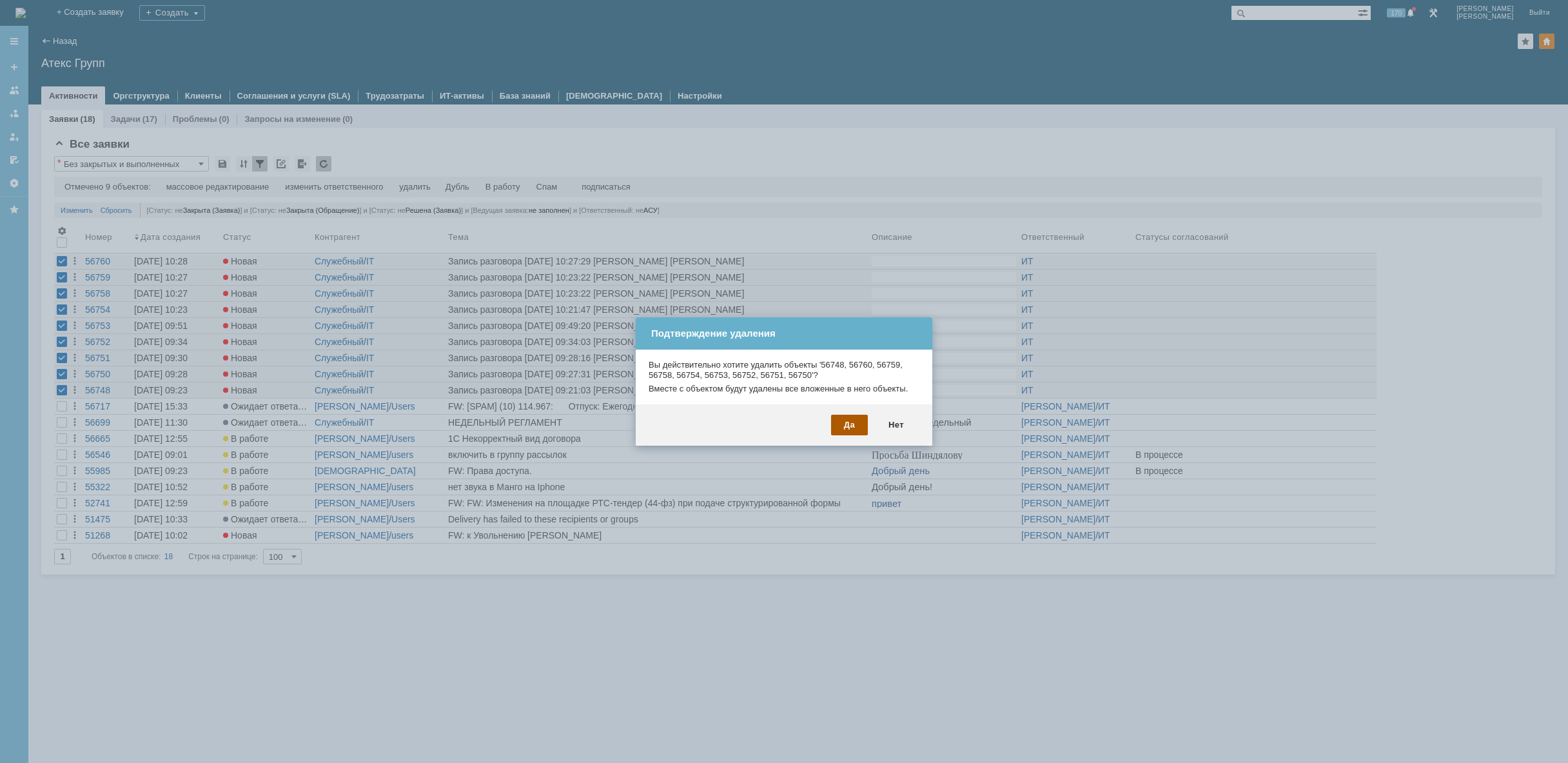
click at [854, 427] on div "Да" at bounding box center [849, 425] width 36 height 21
click at [849, 410] on div "Да Нет" at bounding box center [784, 425] width 296 height 41
click at [850, 421] on div "Да" at bounding box center [849, 425] width 36 height 21
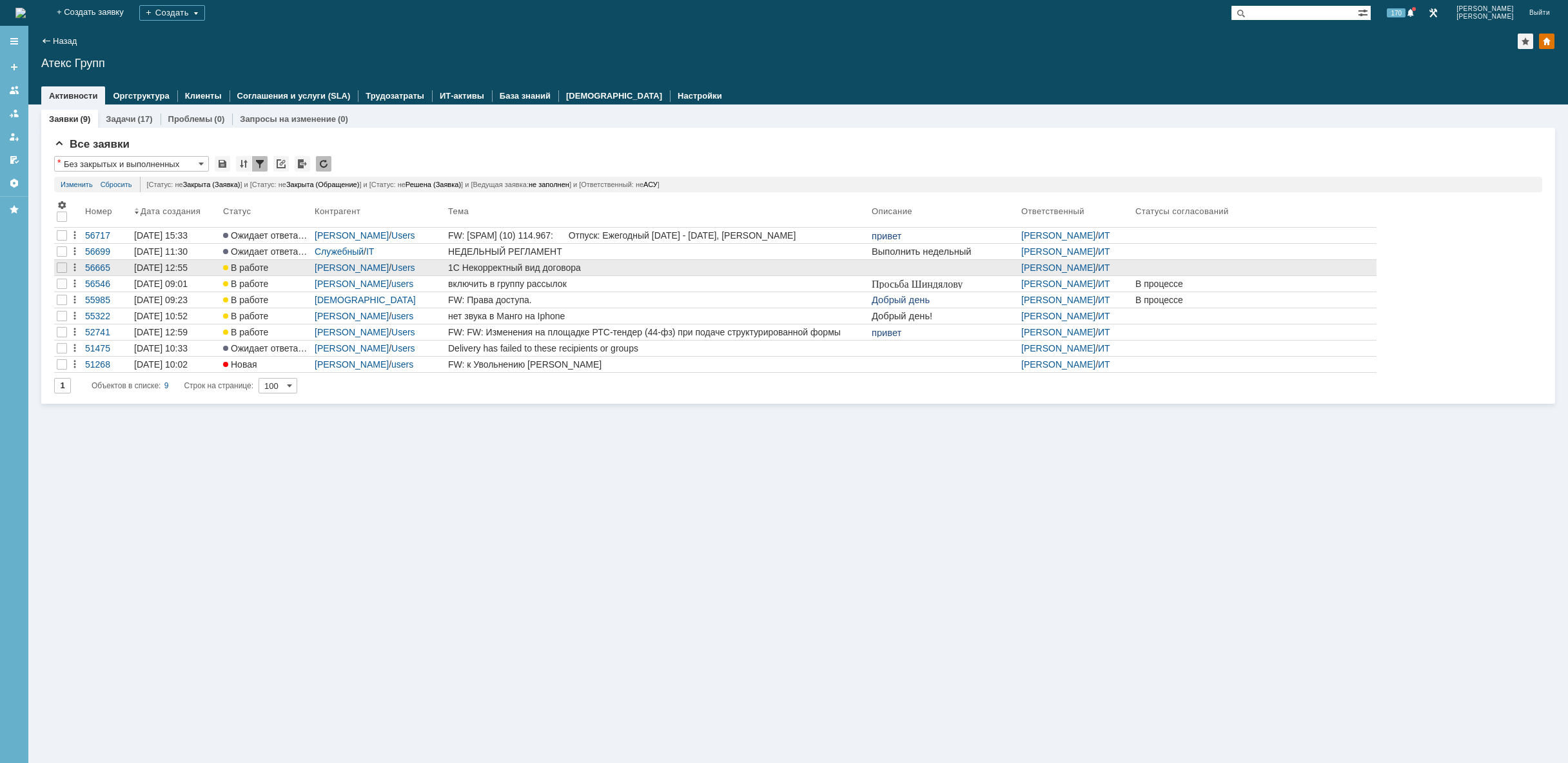
click at [644, 269] on div "1С Некорректный вид договора" at bounding box center [658, 267] width 418 height 10
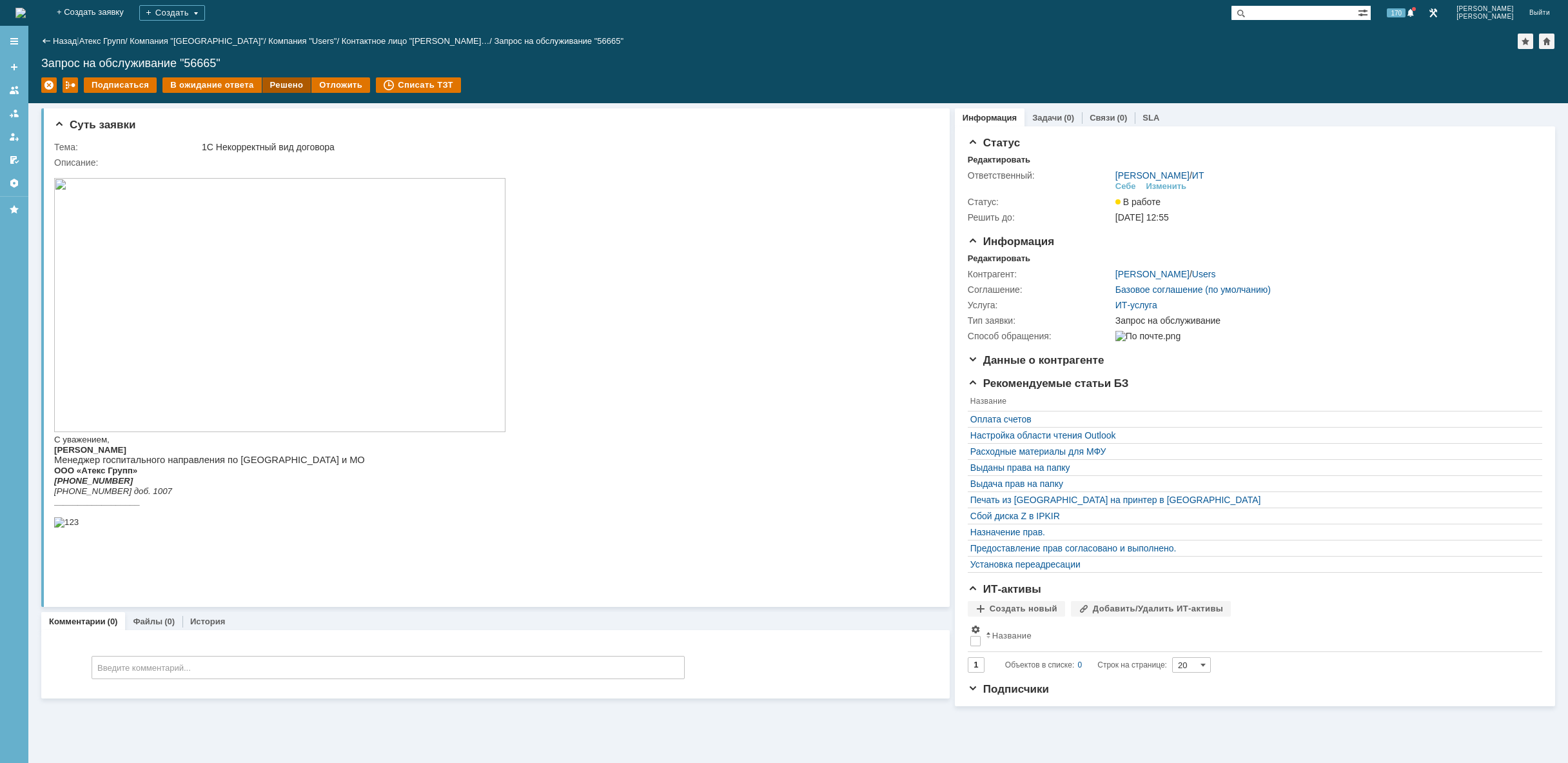
click at [277, 84] on div "Решено" at bounding box center [287, 86] width 49 height 16
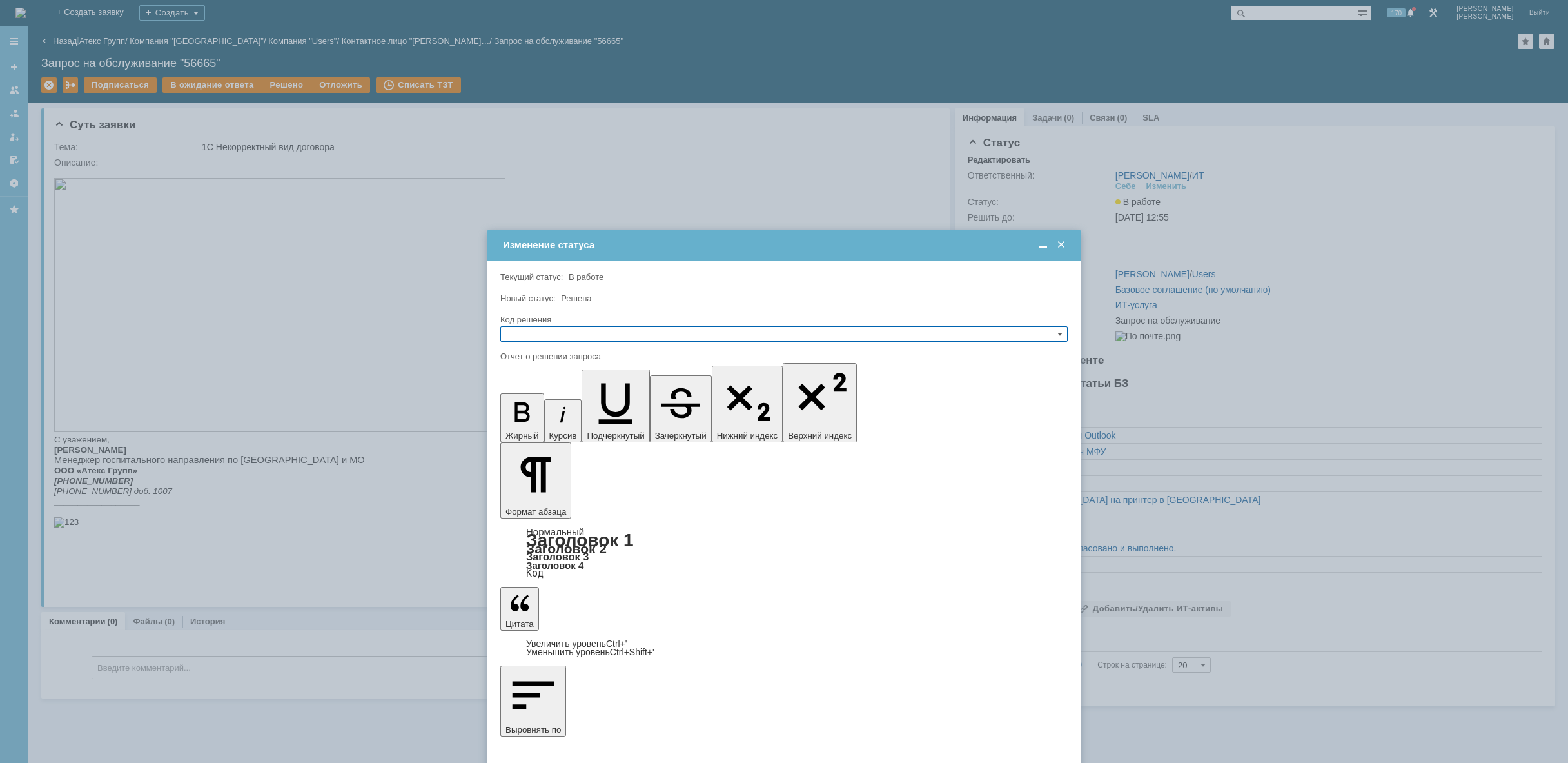
click at [601, 327] on input "text" at bounding box center [784, 334] width 567 height 16
click at [573, 386] on span "Отклонено" at bounding box center [784, 380] width 555 height 10
type input "Отклонено"
drag, startPoint x: 497, startPoint y: 339, endPoint x: 470, endPoint y: 344, distance: 27.5
click at [500, 341] on input "Отклонено" at bounding box center [784, 334] width 567 height 16
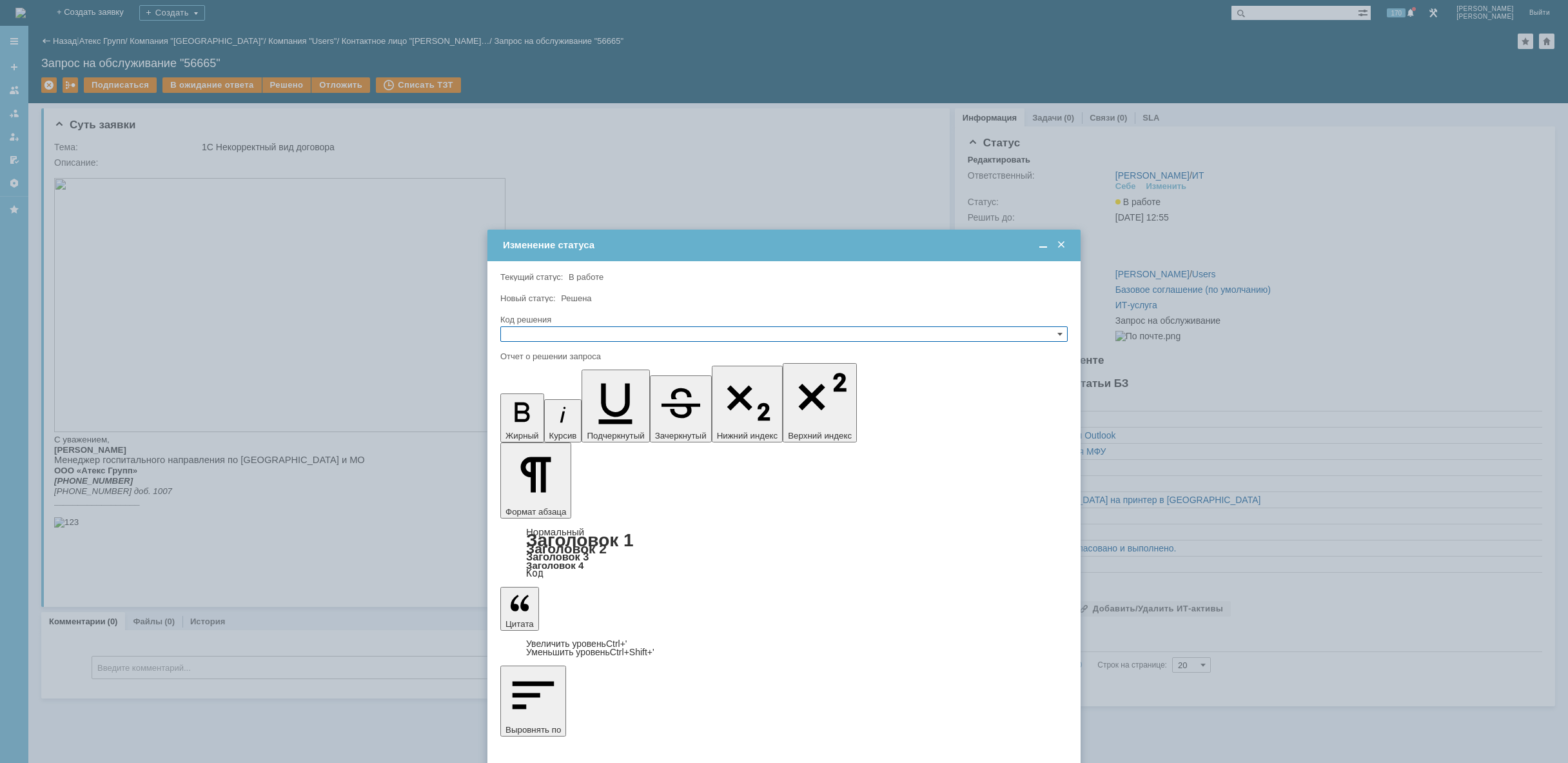
click at [559, 325] on div "Код решения" at bounding box center [784, 319] width 567 height 12
click at [555, 327] on input "text" at bounding box center [784, 334] width 567 height 16
click at [519, 399] on span "Решено" at bounding box center [784, 395] width 555 height 10
type input "Решено"
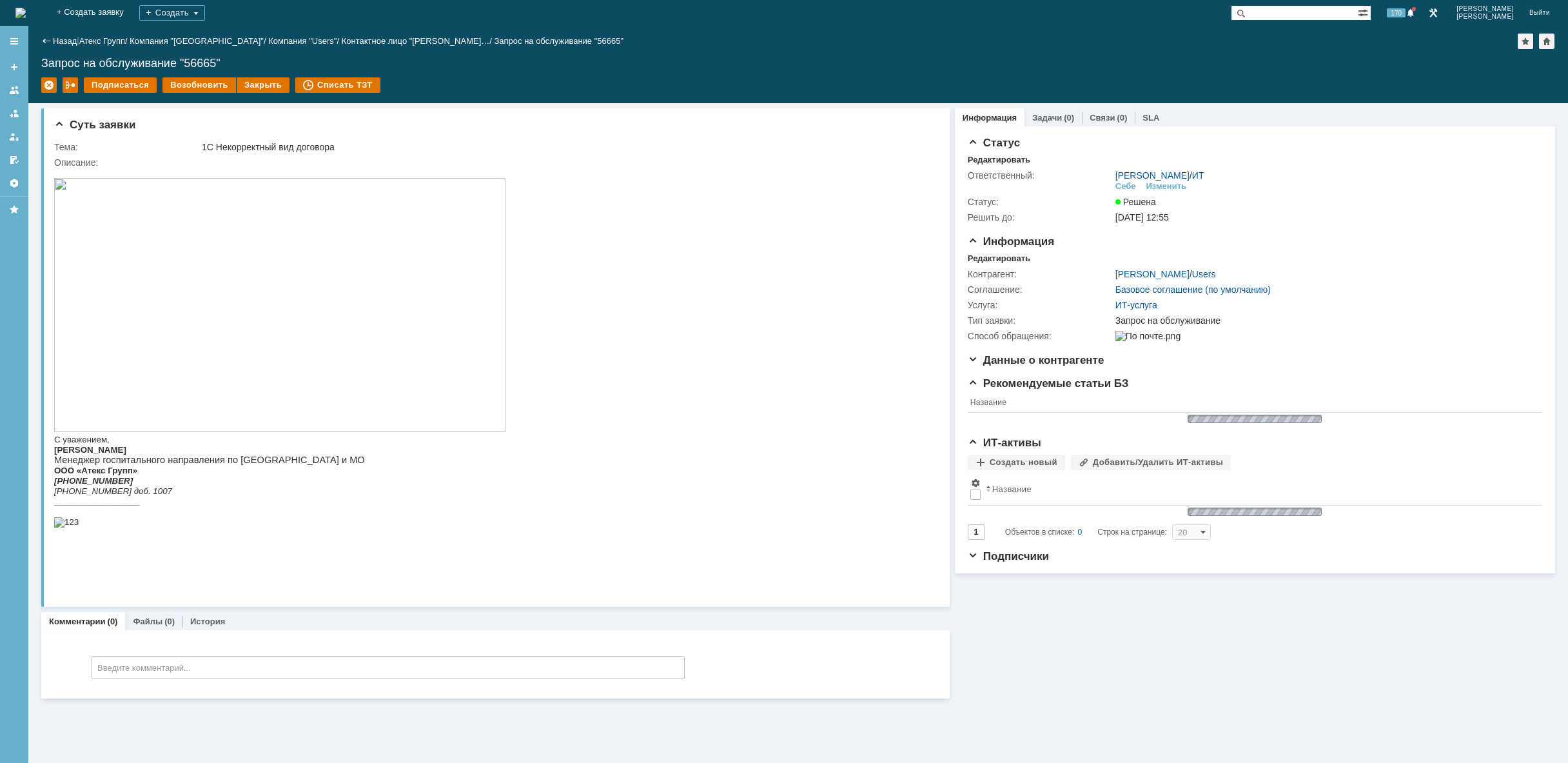
click at [26, 17] on img at bounding box center [21, 13] width 10 height 10
